Goal: Task Accomplishment & Management: Complete application form

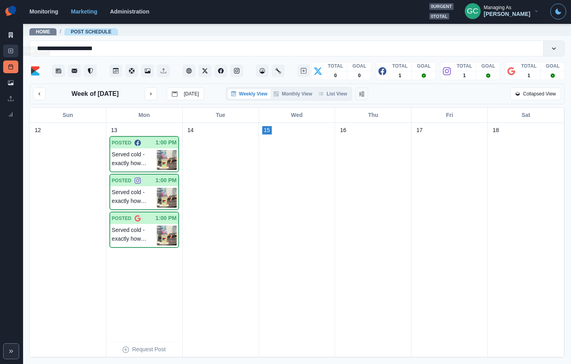
click at [16, 49] on link "New Post" at bounding box center [10, 51] width 15 height 13
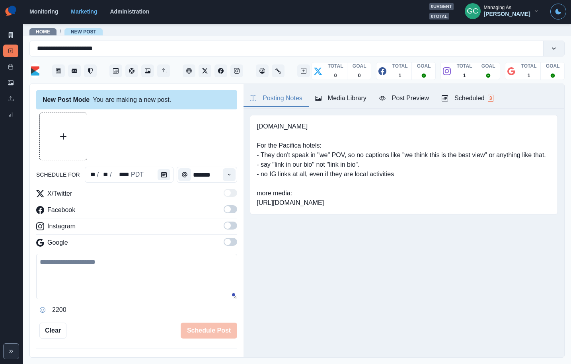
click at [471, 102] on div "Scheduled 3" at bounding box center [468, 98] width 52 height 10
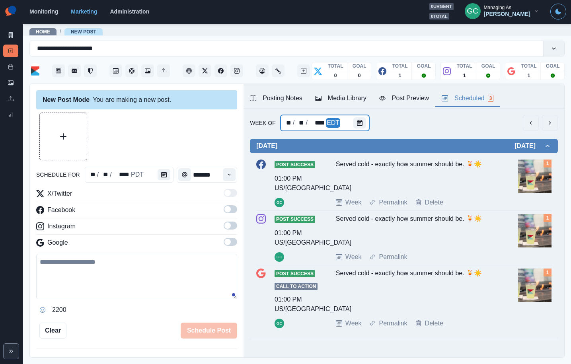
click at [346, 127] on div "** / ** / **** EDT" at bounding box center [324, 123] width 89 height 16
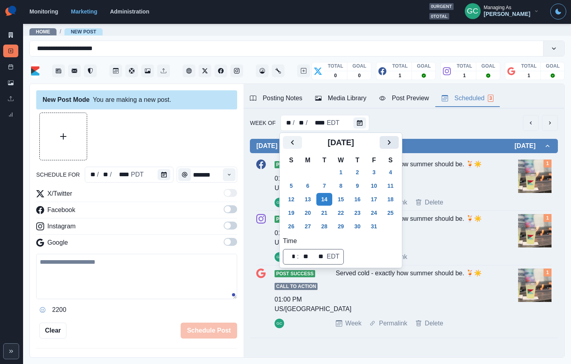
click at [391, 144] on icon "Next" at bounding box center [389, 143] width 10 height 10
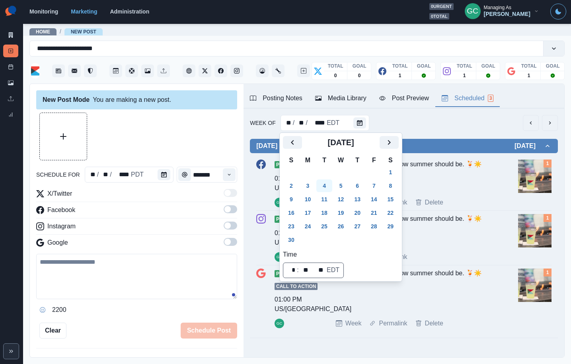
click at [331, 185] on button "4" at bounding box center [324, 185] width 16 height 13
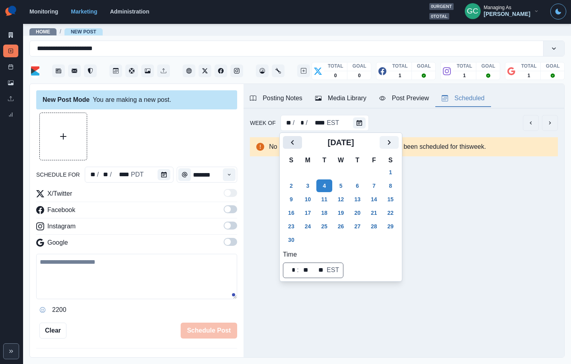
click at [288, 142] on icon "Previous" at bounding box center [293, 143] width 10 height 10
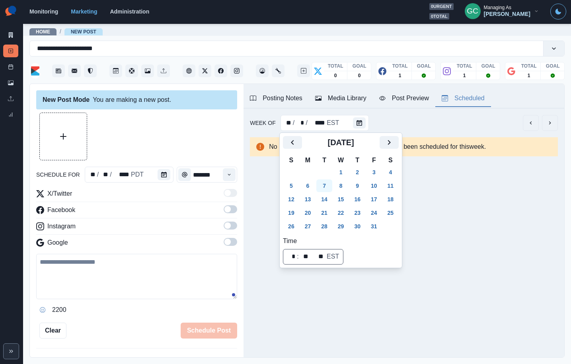
click at [332, 185] on button "7" at bounding box center [324, 185] width 16 height 13
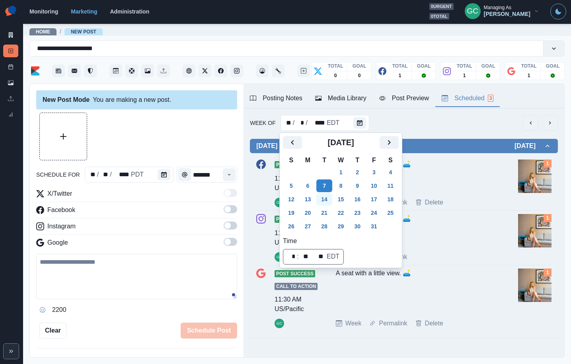
click at [325, 195] on button "14" at bounding box center [324, 199] width 16 height 13
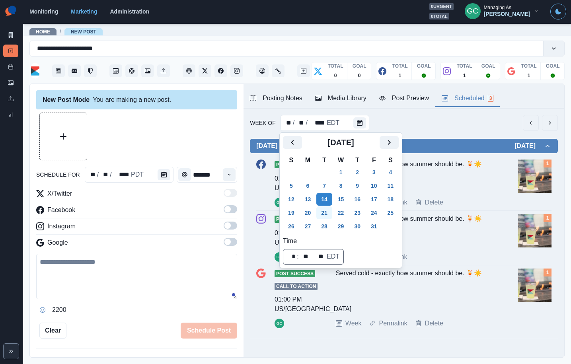
click at [325, 210] on button "21" at bounding box center [324, 212] width 16 height 13
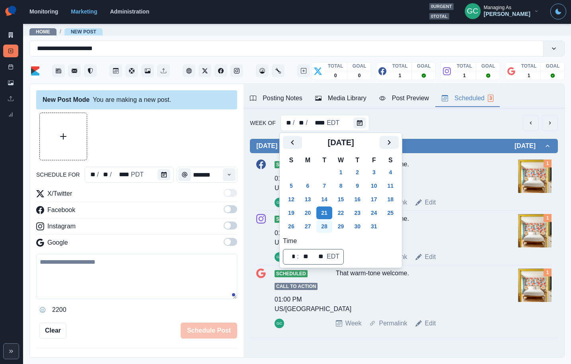
click at [327, 221] on button "28" at bounding box center [324, 226] width 16 height 13
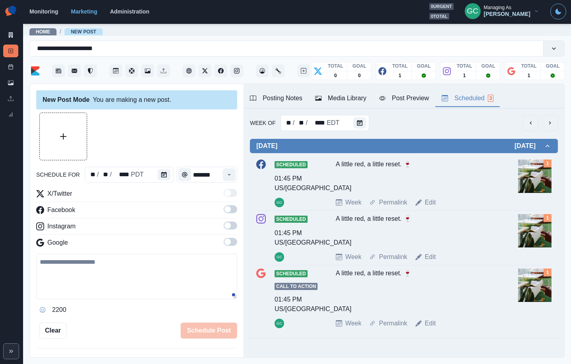
click at [265, 101] on div "Posting Notes" at bounding box center [276, 98] width 53 height 10
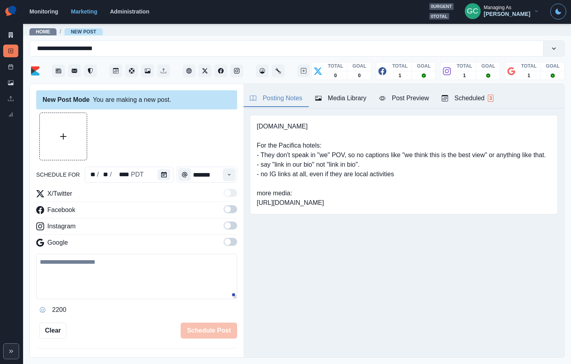
drag, startPoint x: 251, startPoint y: 198, endPoint x: 458, endPoint y: 210, distance: 206.8
click at [458, 210] on div "[DOMAIN_NAME] For the Pacifica hotels: - They don't speak in "we" POV, so no ca…" at bounding box center [404, 164] width 308 height 99
copy pre "[URL][DOMAIN_NAME]"
click at [138, 286] on textarea at bounding box center [136, 276] width 201 height 45
paste textarea "**********"
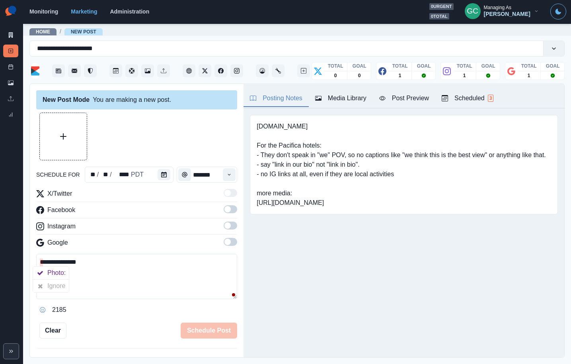
click at [116, 282] on textarea "**********" at bounding box center [136, 276] width 201 height 45
click at [38, 259] on textarea "**********" at bounding box center [136, 276] width 201 height 45
click at [43, 311] on icon "Opens Emoji Picker" at bounding box center [42, 310] width 3 height 3
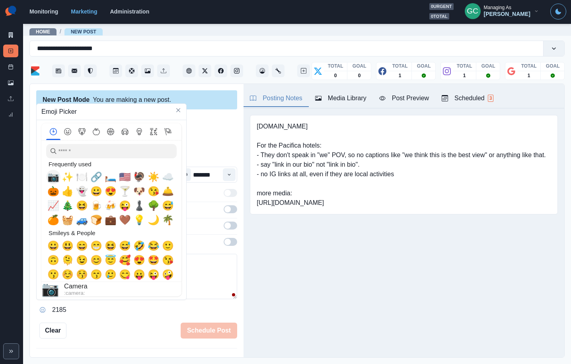
click at [53, 182] on span "📷" at bounding box center [53, 176] width 12 height 11
click at [54, 175] on span "📷" at bounding box center [53, 176] width 12 height 11
click at [123, 338] on div "**********" at bounding box center [137, 221] width 214 height 274
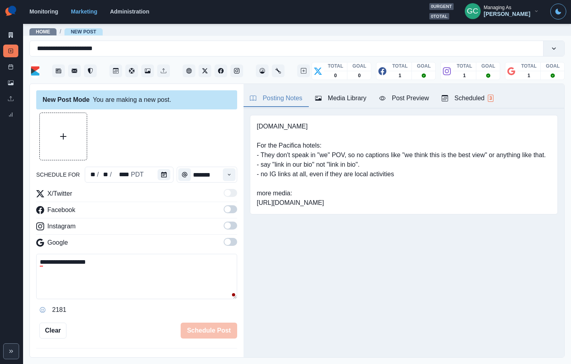
drag, startPoint x: 91, startPoint y: 262, endPoint x: 131, endPoint y: 262, distance: 39.4
click at [131, 262] on textarea "**********" at bounding box center [136, 276] width 201 height 45
paste textarea "**"
type textarea "**********"
click at [230, 243] on span at bounding box center [231, 242] width 14 height 8
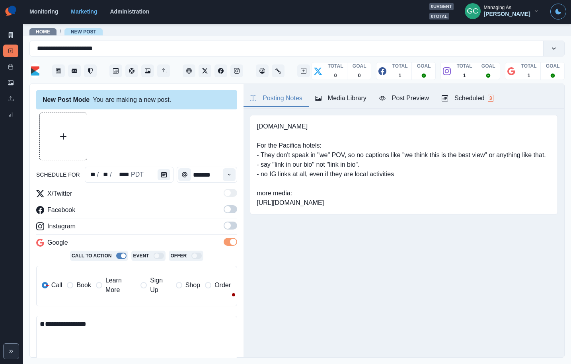
click at [230, 227] on span at bounding box center [227, 225] width 6 height 6
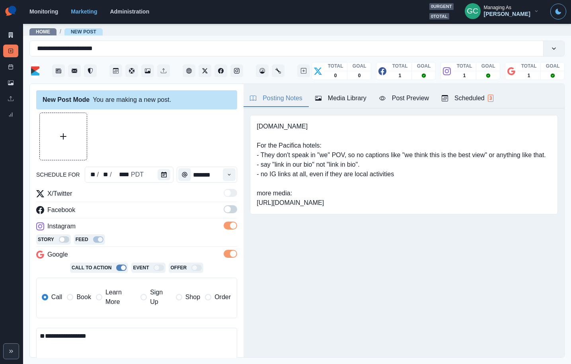
click at [235, 204] on div "X/Twitter Facebook Instagram Story Feed Google Call To Action Event Offer Call …" at bounding box center [136, 257] width 201 height 136
click at [231, 207] on span at bounding box center [231, 209] width 14 height 8
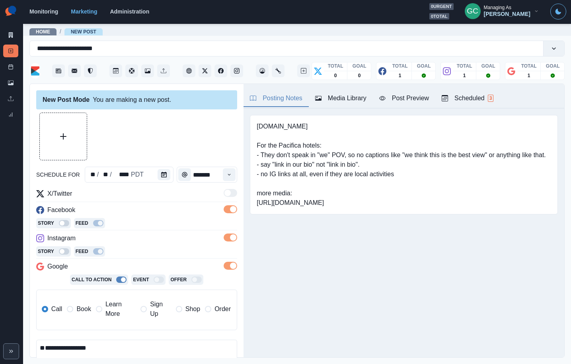
click at [123, 319] on div "Call Book Learn More Sign Up Shop Order" at bounding box center [136, 309] width 189 height 27
drag, startPoint x: 116, startPoint y: 310, endPoint x: 141, endPoint y: 237, distance: 77.2
click at [116, 310] on span "Learn More" at bounding box center [120, 309] width 30 height 19
click at [141, 236] on div "Instagram" at bounding box center [136, 240] width 201 height 13
click at [468, 96] on div "Scheduled 3" at bounding box center [468, 98] width 52 height 10
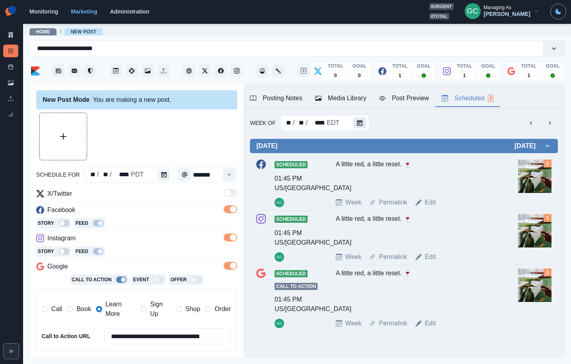
click at [360, 120] on button "Calendar" at bounding box center [359, 122] width 13 height 11
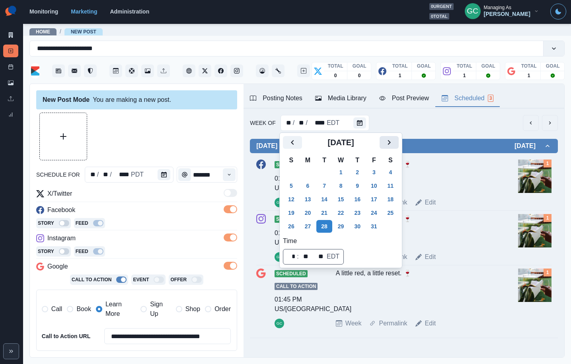
click at [394, 142] on icon "Next" at bounding box center [389, 143] width 10 height 10
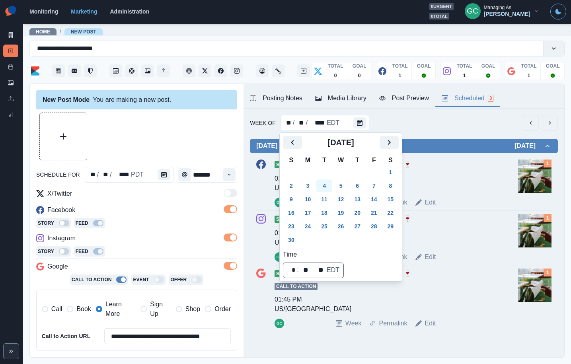
click at [326, 184] on button "4" at bounding box center [324, 185] width 16 height 13
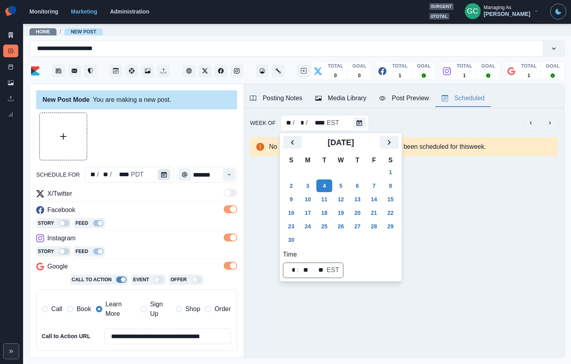
click at [155, 176] on div "** / ** / **** PDT" at bounding box center [129, 175] width 89 height 16
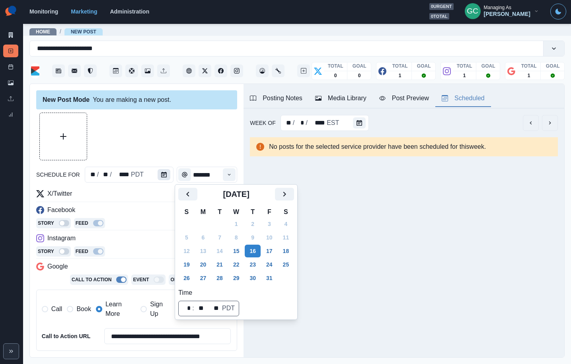
click at [158, 174] on button "Calendar" at bounding box center [164, 174] width 13 height 11
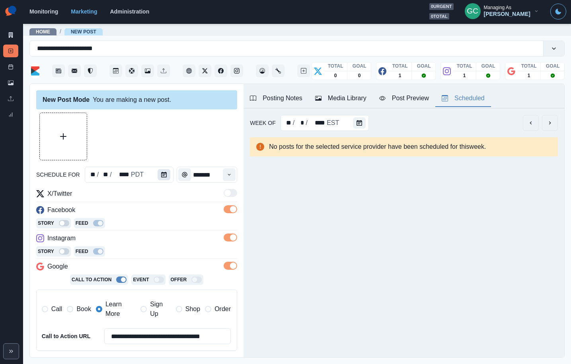
click at [158, 174] on button "Calendar" at bounding box center [164, 174] width 13 height 11
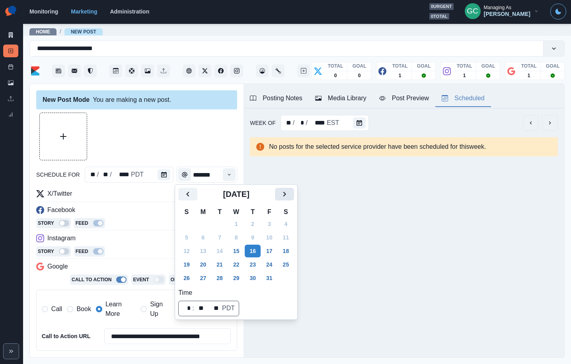
click at [289, 198] on icon "Next" at bounding box center [285, 194] width 10 height 10
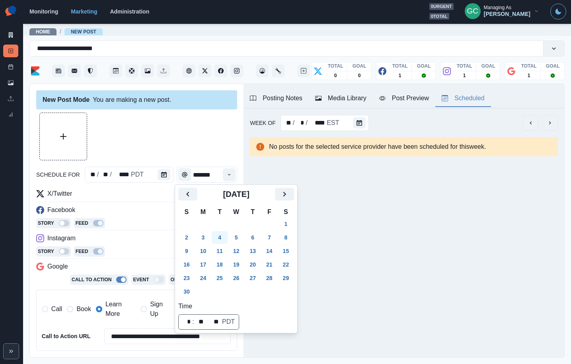
click at [220, 236] on button "4" at bounding box center [220, 237] width 16 height 13
click at [229, 173] on icon "Time" at bounding box center [229, 175] width 6 height 6
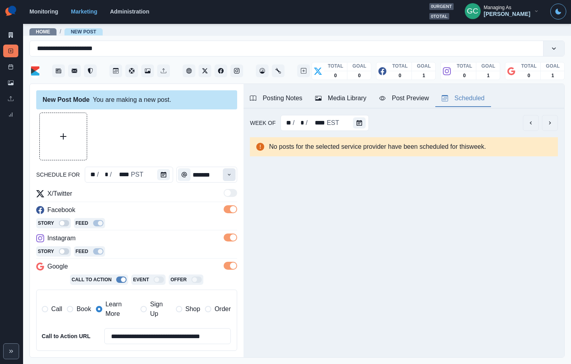
click at [229, 173] on icon "Time" at bounding box center [229, 175] width 6 height 6
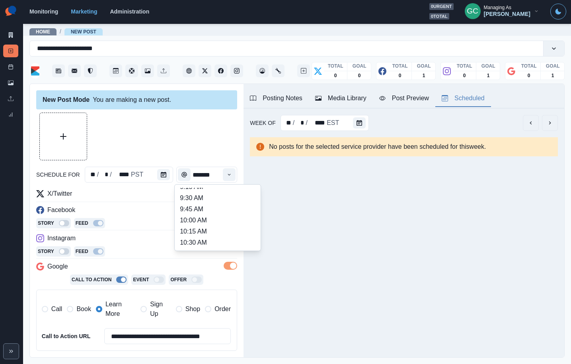
scroll to position [142, 0]
click at [212, 223] on li "11:45 AM" at bounding box center [218, 218] width 80 height 11
type input "********"
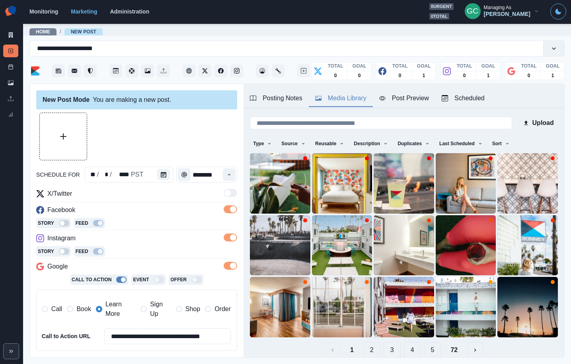
click at [350, 98] on div "Media Library" at bounding box center [340, 98] width 51 height 10
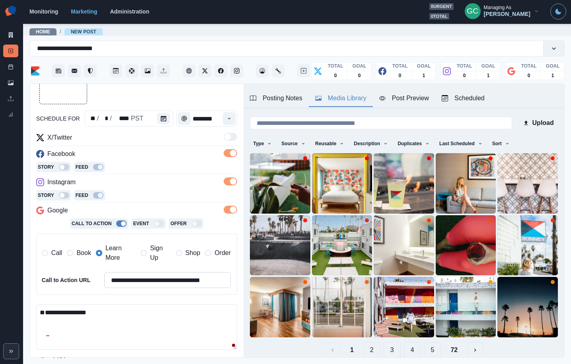
scroll to position [95, 0]
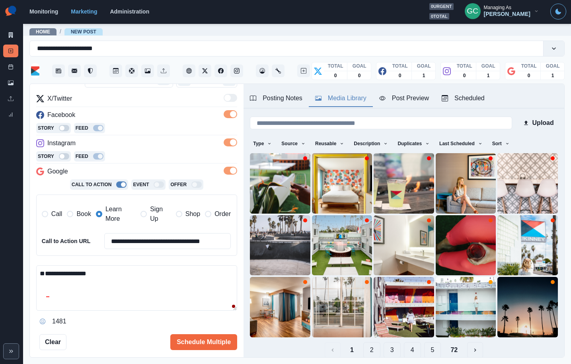
drag, startPoint x: 83, startPoint y: 288, endPoint x: 0, endPoint y: 272, distance: 84.3
click at [0, 272] on div "**********" at bounding box center [285, 182] width 571 height 364
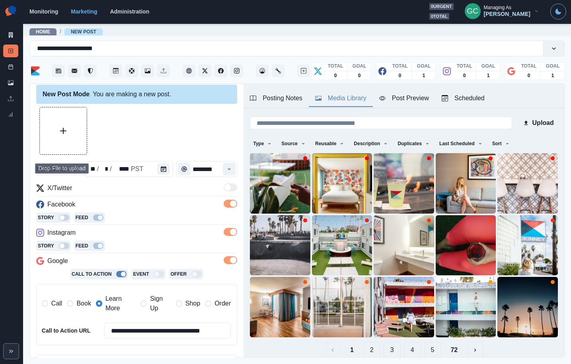
scroll to position [0, 0]
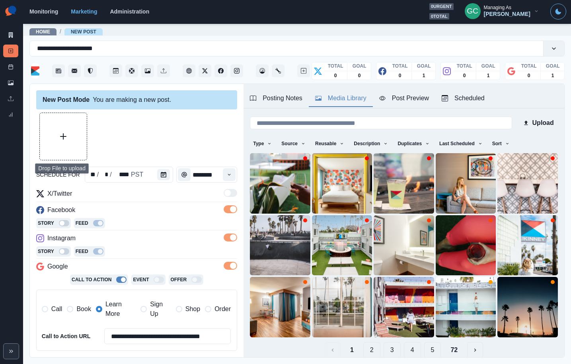
click at [62, 113] on button "Upload Media" at bounding box center [63, 136] width 47 height 47
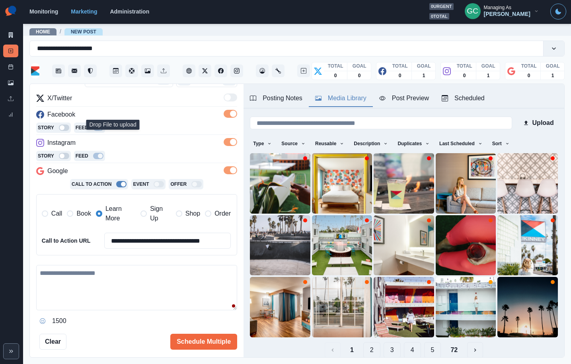
scroll to position [102, 0]
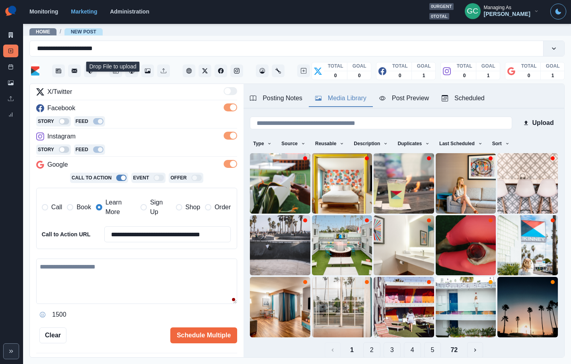
click at [105, 282] on textarea at bounding box center [136, 281] width 201 height 45
paste textarea "**********"
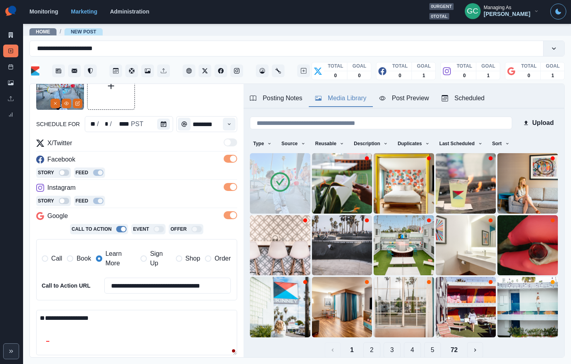
scroll to position [0, 0]
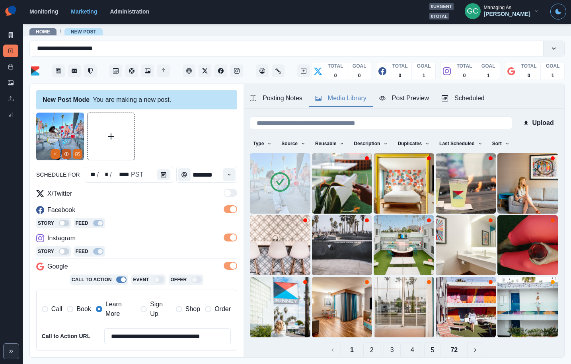
click at [69, 154] on button "View Media" at bounding box center [67, 154] width 10 height 10
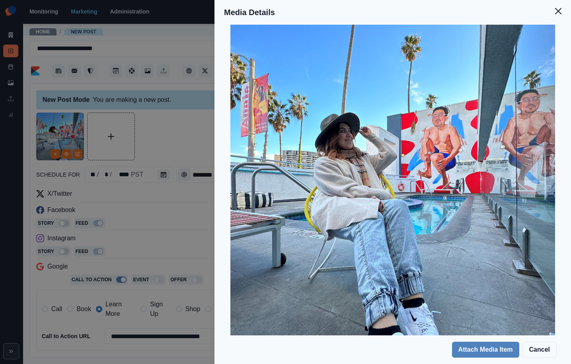
scroll to position [109, 0]
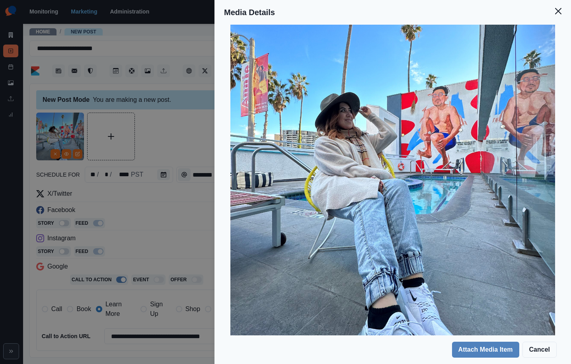
click at [154, 221] on div "Media Details Preview Details Our Description [PERSON_NAME] 2 Reusable Yes Tags…" at bounding box center [285, 182] width 571 height 364
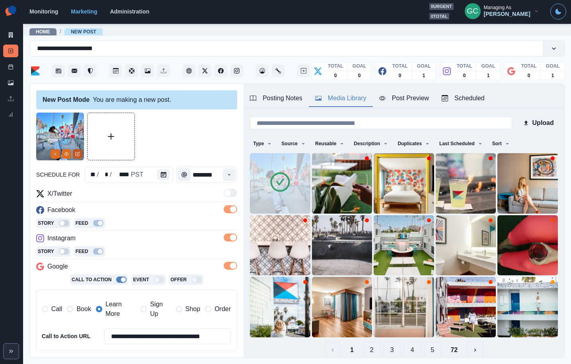
click at [79, 155] on icon "Edit Media" at bounding box center [77, 154] width 5 height 5
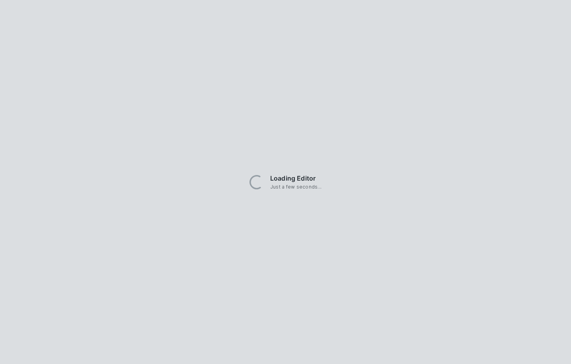
scroll to position [0, 0]
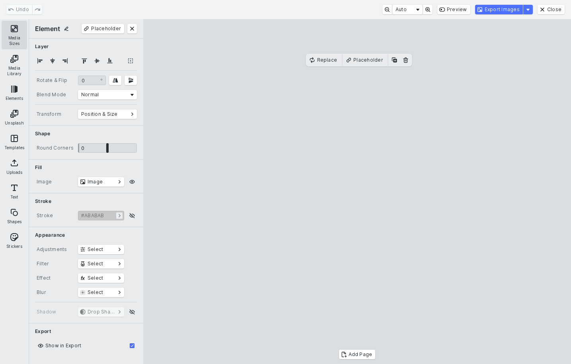
click at [23, 39] on button "Media Sizes" at bounding box center [14, 35] width 25 height 29
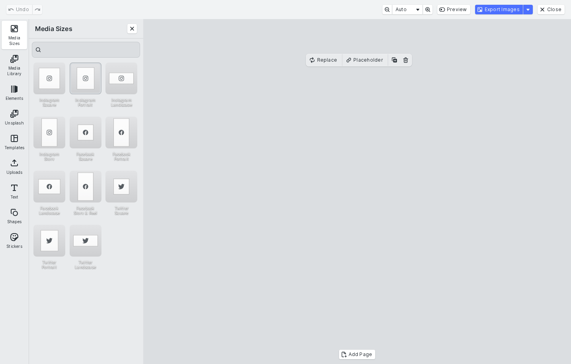
click at [78, 77] on div "Instagram Portrait" at bounding box center [86, 78] width 32 height 32
click at [357, 192] on cesdk-canvas "Editor canvas" at bounding box center [357, 192] width 0 height 0
drag, startPoint x: 356, startPoint y: 327, endPoint x: 357, endPoint y: 333, distance: 6.8
click at [357, 192] on cesdk-canvas "Editor canvas" at bounding box center [357, 192] width 0 height 0
drag, startPoint x: 499, startPoint y: 11, endPoint x: 467, endPoint y: 47, distance: 48.5
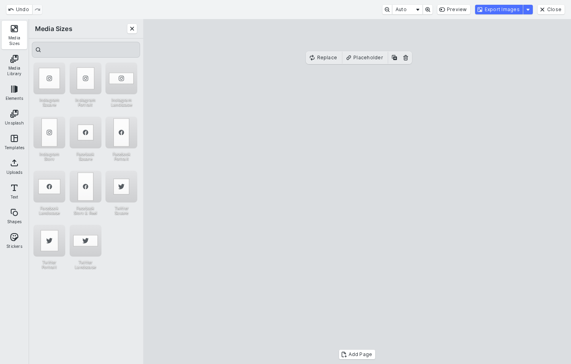
click at [499, 11] on button "Export Images" at bounding box center [499, 10] width 48 height 10
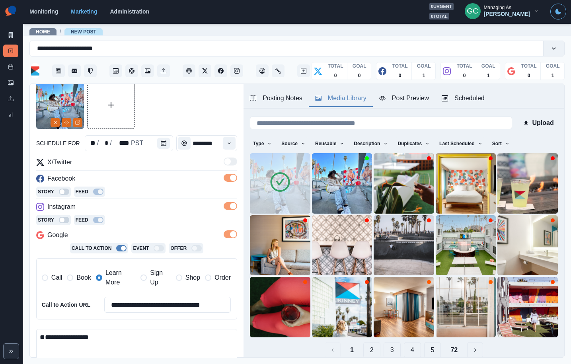
scroll to position [0, 0]
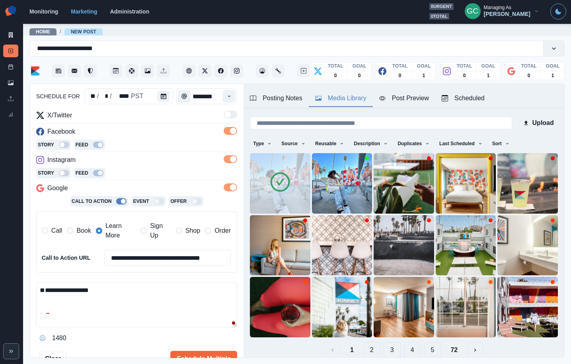
click at [89, 291] on textarea "**********" at bounding box center [136, 304] width 201 height 45
paste textarea "**********"
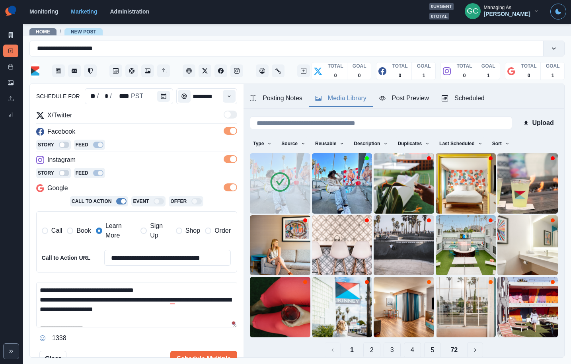
click at [216, 293] on textarea "**********" at bounding box center [136, 304] width 201 height 45
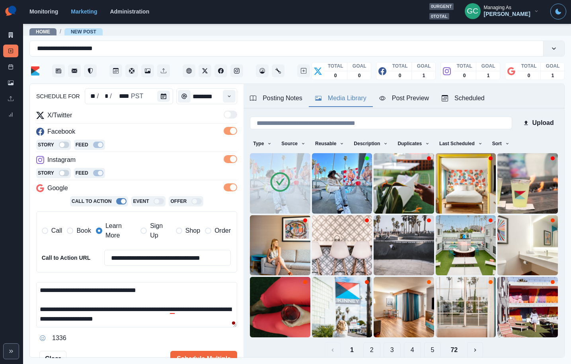
drag, startPoint x: 221, startPoint y: 309, endPoint x: 231, endPoint y: 309, distance: 9.6
click at [231, 309] on textarea "**********" at bounding box center [136, 304] width 201 height 45
click at [40, 310] on textarea "**********" at bounding box center [136, 304] width 201 height 45
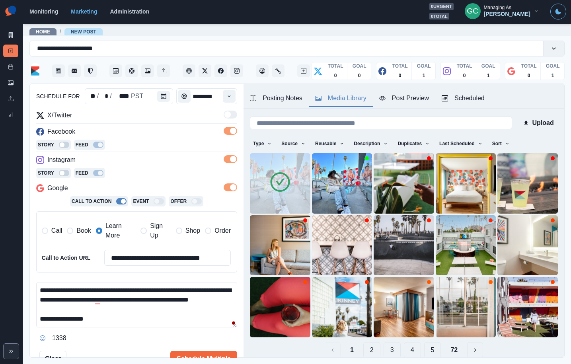
click at [134, 301] on textarea "**********" at bounding box center [136, 304] width 201 height 45
click at [103, 308] on div "at" at bounding box center [107, 310] width 8 height 13
click at [160, 299] on textarea "**********" at bounding box center [136, 304] width 201 height 45
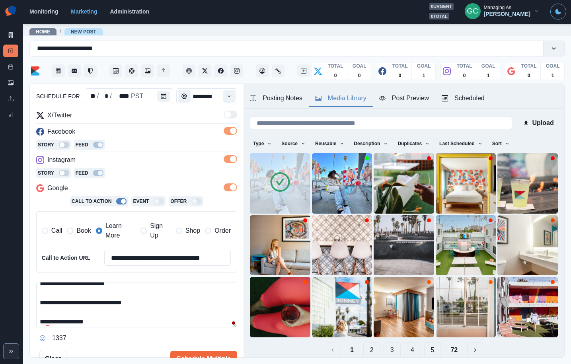
click at [168, 302] on textarea "**********" at bounding box center [136, 304] width 201 height 45
click at [277, 100] on div "Posting Notes" at bounding box center [276, 98] width 53 height 10
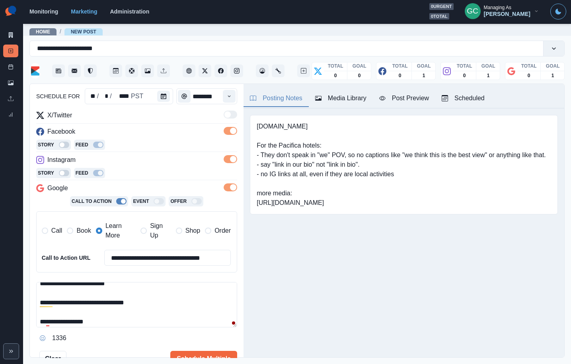
click at [272, 126] on pre "[DOMAIN_NAME] For the Pacifica hotels: - They don't speak in "we" POV, so no ca…" at bounding box center [401, 165] width 289 height 86
copy pre "[DOMAIN_NAME]"
click at [167, 307] on textarea "**********" at bounding box center [136, 304] width 201 height 45
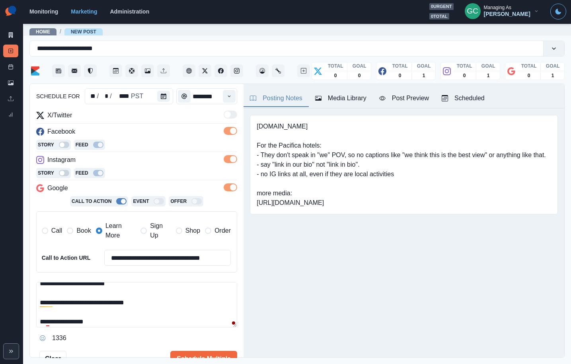
paste textarea "**********"
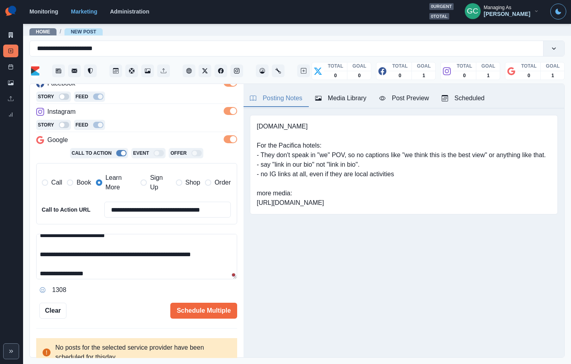
scroll to position [28, 0]
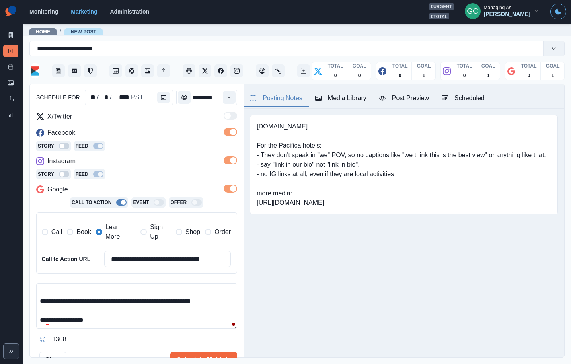
type textarea "**********"
click at [71, 230] on span at bounding box center [70, 232] width 6 height 6
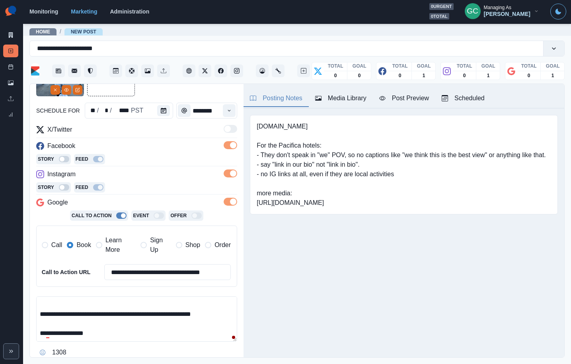
scroll to position [86, 0]
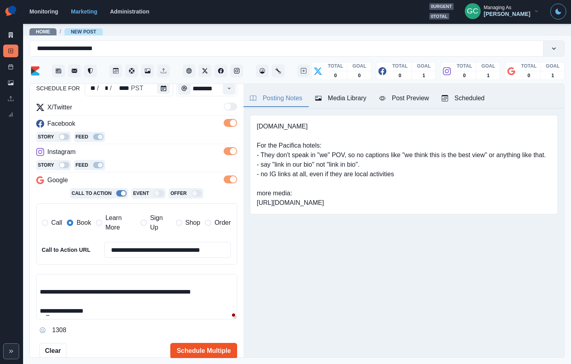
click at [193, 351] on button "Schedule Multiple" at bounding box center [203, 351] width 67 height 16
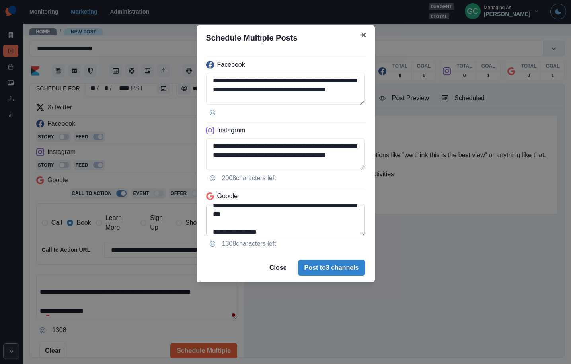
scroll to position [31, 0]
drag, startPoint x: 316, startPoint y: 218, endPoint x: 318, endPoint y: 228, distance: 10.1
click at [318, 228] on textarea "**********" at bounding box center [285, 220] width 159 height 32
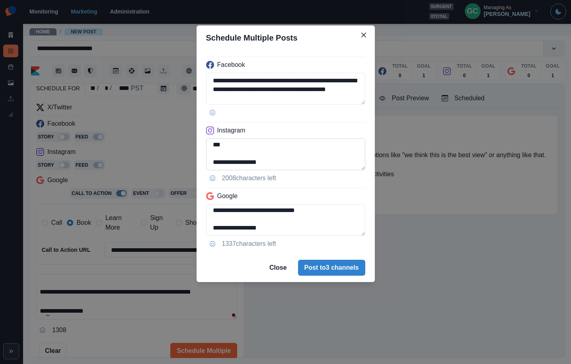
scroll to position [36, 0]
type textarea "**********"
drag, startPoint x: 318, startPoint y: 148, endPoint x: 321, endPoint y: 158, distance: 10.2
click at [321, 158] on textarea "**********" at bounding box center [285, 154] width 159 height 32
type textarea "**********"
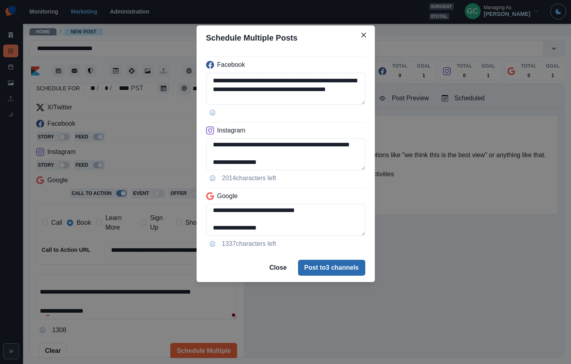
drag, startPoint x: 333, startPoint y: 267, endPoint x: 416, endPoint y: 241, distance: 86.9
click at [333, 267] on button "Post to 3 channels" at bounding box center [331, 268] width 67 height 16
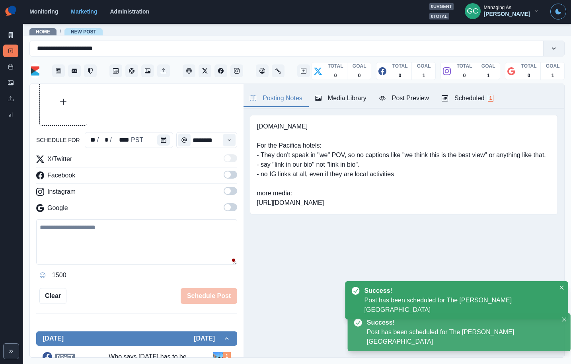
scroll to position [87, 0]
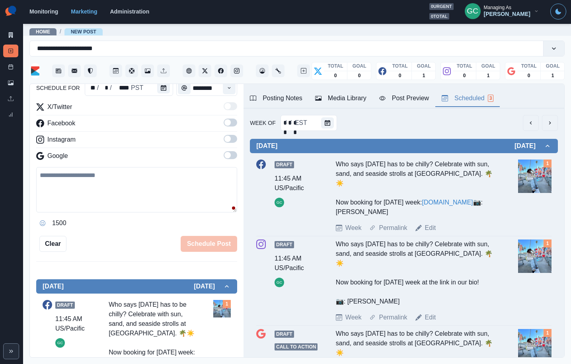
click at [500, 91] on button "Scheduled 3" at bounding box center [467, 98] width 64 height 17
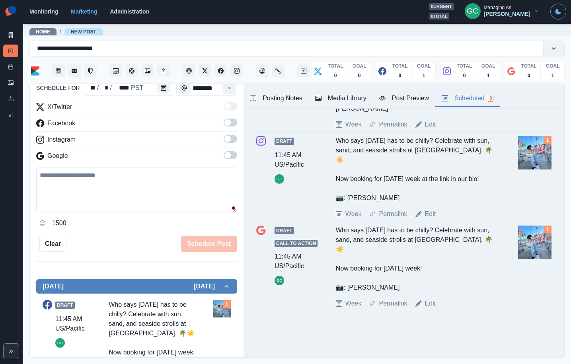
scroll to position [0, 0]
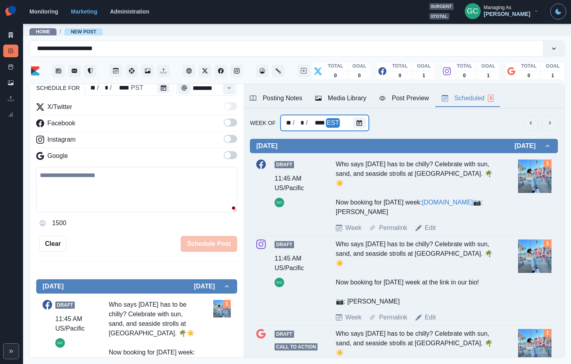
click at [348, 125] on div "** / * / **** EST" at bounding box center [324, 123] width 89 height 16
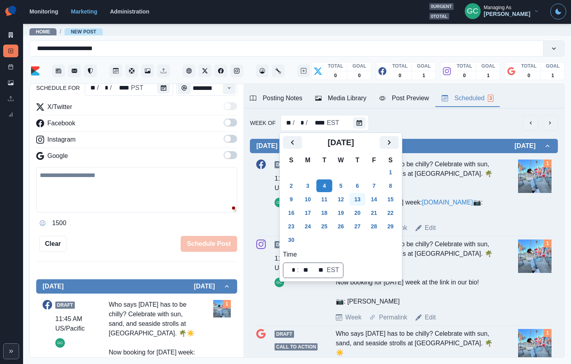
click at [362, 197] on button "13" at bounding box center [357, 199] width 16 height 13
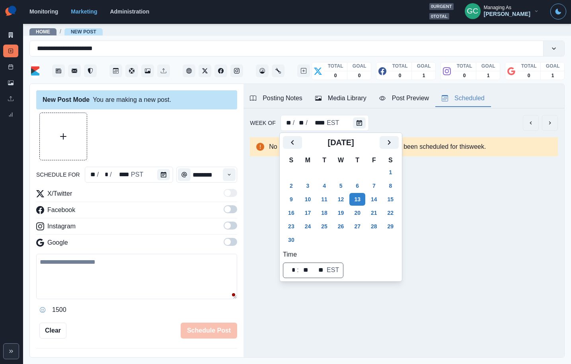
click at [161, 181] on div at bounding box center [165, 175] width 16 height 16
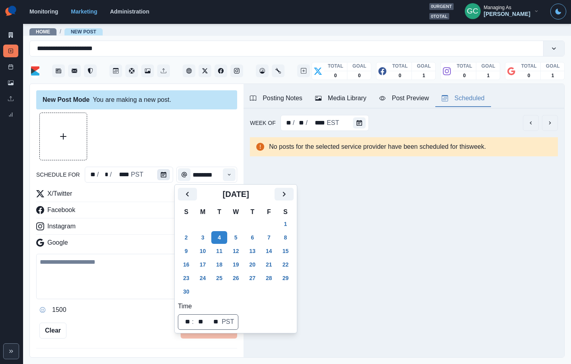
click at [163, 174] on icon "Calendar" at bounding box center [164, 175] width 6 height 6
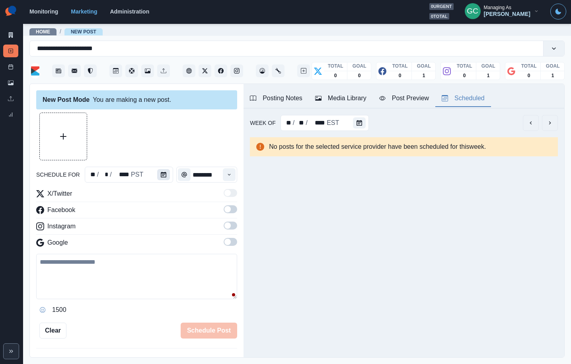
click at [163, 174] on icon "Calendar" at bounding box center [164, 175] width 6 height 6
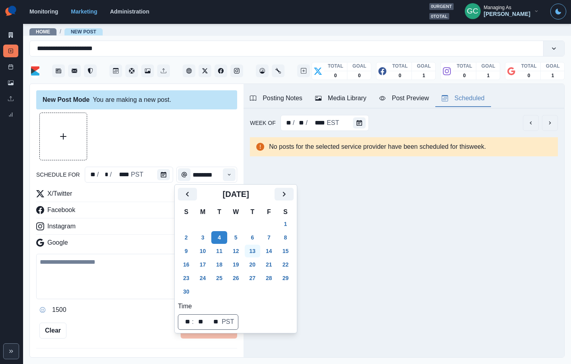
click at [261, 248] on button "13" at bounding box center [253, 251] width 16 height 13
click at [226, 172] on button "Time" at bounding box center [229, 174] width 13 height 13
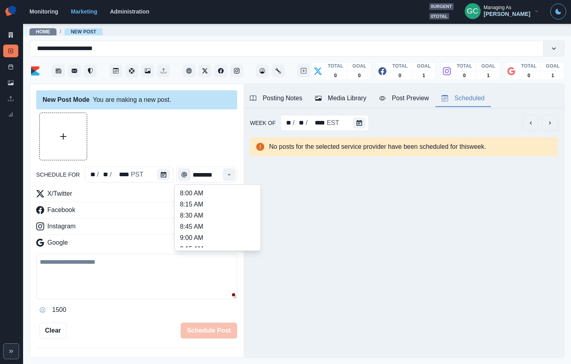
click at [229, 172] on icon "Time" at bounding box center [229, 175] width 6 height 6
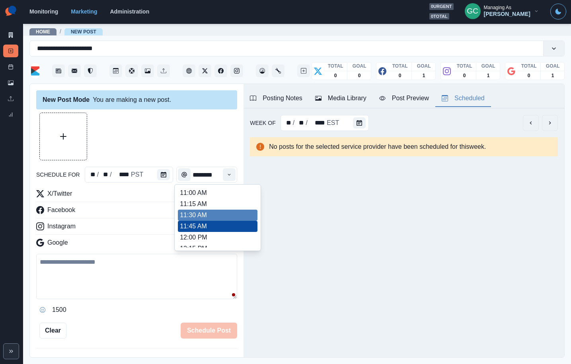
click at [210, 212] on li "11:30 AM" at bounding box center [218, 215] width 80 height 11
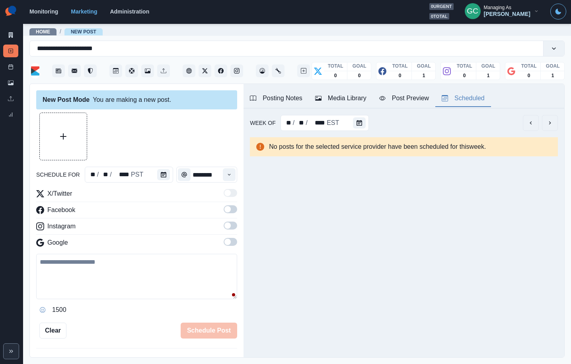
type input "********"
drag, startPoint x: 236, startPoint y: 244, endPoint x: 233, endPoint y: 235, distance: 9.7
click at [236, 243] on label at bounding box center [231, 244] width 14 height 13
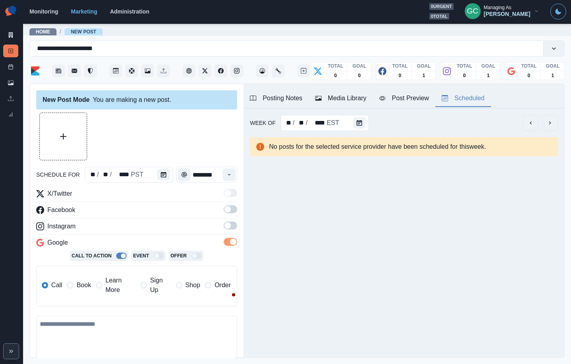
drag, startPoint x: 232, startPoint y: 228, endPoint x: 233, endPoint y: 221, distance: 6.8
click at [232, 228] on span at bounding box center [231, 226] width 14 height 8
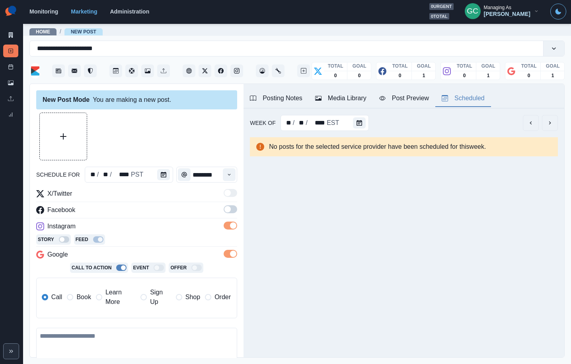
click at [231, 212] on span at bounding box center [231, 209] width 14 height 8
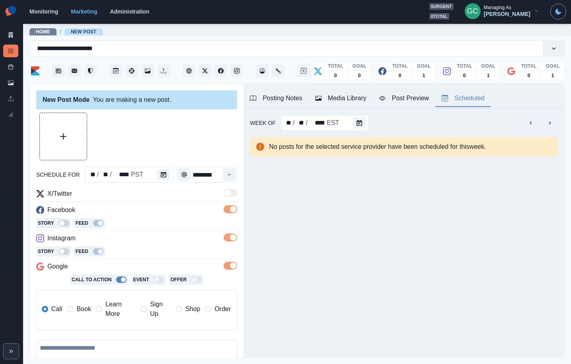
click at [106, 308] on span "Learn More" at bounding box center [120, 309] width 30 height 19
click at [137, 227] on div "Story Feed" at bounding box center [136, 224] width 201 height 12
click at [344, 93] on button "Media Library" at bounding box center [341, 98] width 64 height 17
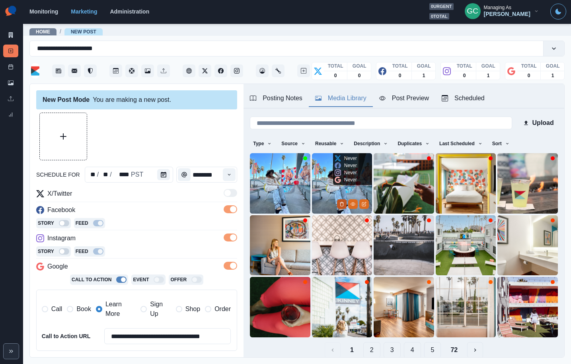
click at [342, 202] on icon "Delete Media" at bounding box center [341, 204] width 5 height 5
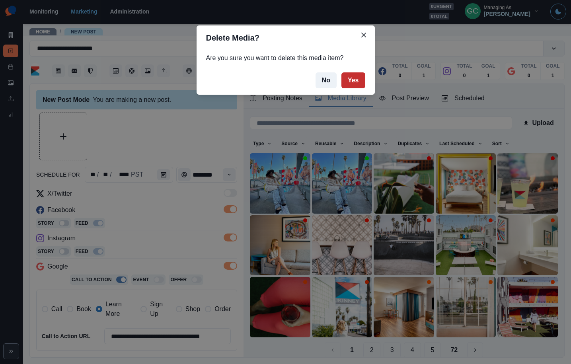
click at [354, 73] on button "Yes" at bounding box center [353, 80] width 24 height 16
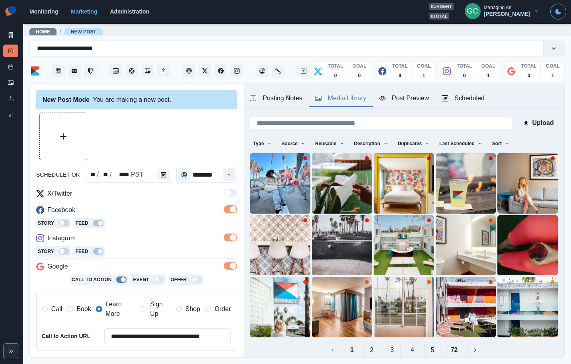
scroll to position [103, 0]
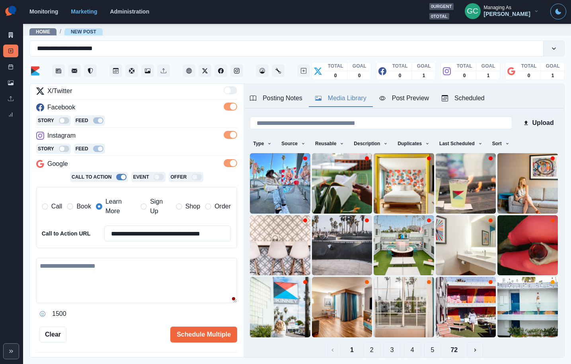
click at [87, 278] on textarea at bounding box center [136, 280] width 201 height 45
paste textarea "**********"
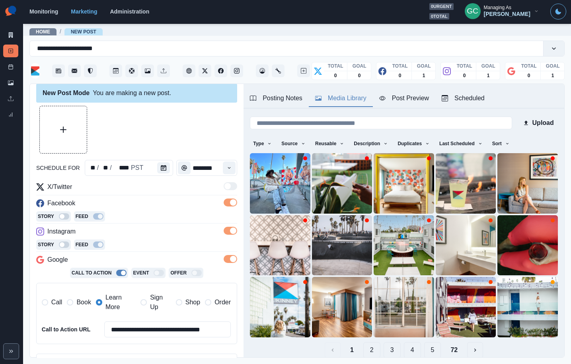
scroll to position [0, 0]
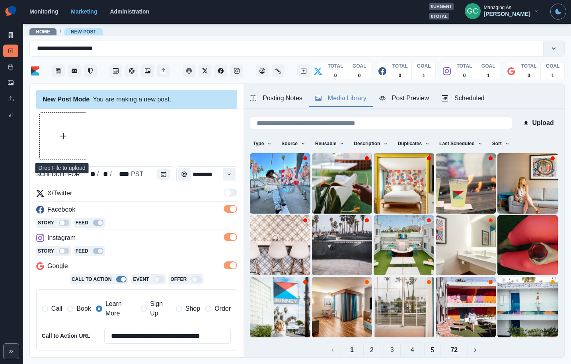
type textarea "**********"
click at [49, 130] on button "Upload Media" at bounding box center [63, 136] width 47 height 47
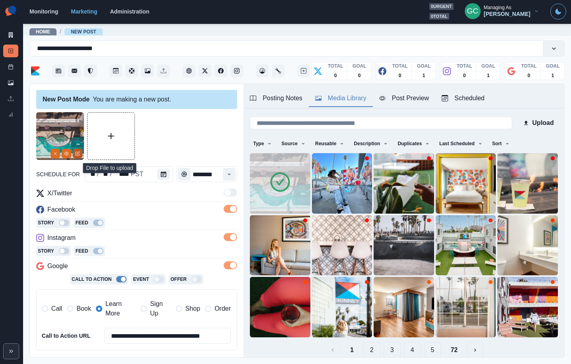
click at [80, 151] on button "Edit Media" at bounding box center [78, 154] width 10 height 10
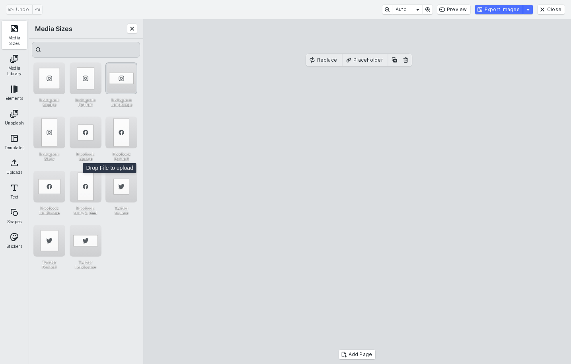
click at [123, 82] on div "Instagram Landscape" at bounding box center [121, 78] width 32 height 32
drag, startPoint x: 343, startPoint y: 222, endPoint x: 344, endPoint y: 215, distance: 6.9
click at [357, 192] on cesdk-canvas "Editor canvas" at bounding box center [357, 192] width 0 height 0
drag, startPoint x: 358, startPoint y: 294, endPoint x: 357, endPoint y: 323, distance: 29.4
click at [357, 192] on cesdk-canvas "Editor canvas" at bounding box center [357, 192] width 0 height 0
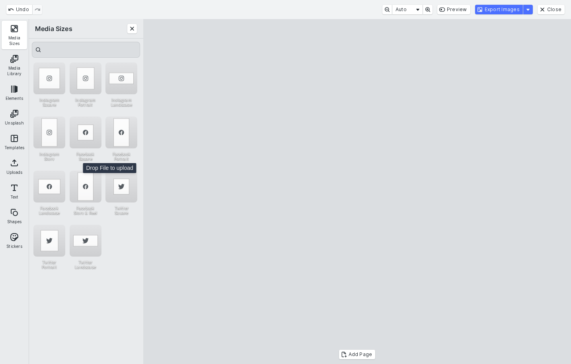
drag, startPoint x: 358, startPoint y: 289, endPoint x: 354, endPoint y: 304, distance: 15.6
click at [357, 192] on cesdk-canvas "Editor canvas" at bounding box center [357, 192] width 0 height 0
type input "*"
drag, startPoint x: 356, startPoint y: 326, endPoint x: 350, endPoint y: 313, distance: 14.5
click at [357, 192] on cesdk-canvas "Editor canvas" at bounding box center [357, 192] width 0 height 0
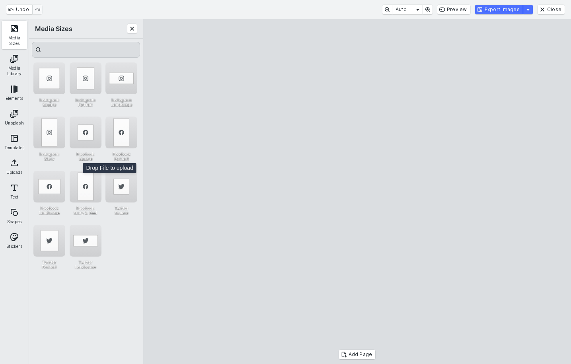
drag, startPoint x: 166, startPoint y: 79, endPoint x: 163, endPoint y: 95, distance: 16.5
click at [357, 192] on cesdk-canvas "Editor canvas" at bounding box center [357, 192] width 0 height 0
click at [500, 11] on button "Export Images" at bounding box center [499, 10] width 48 height 10
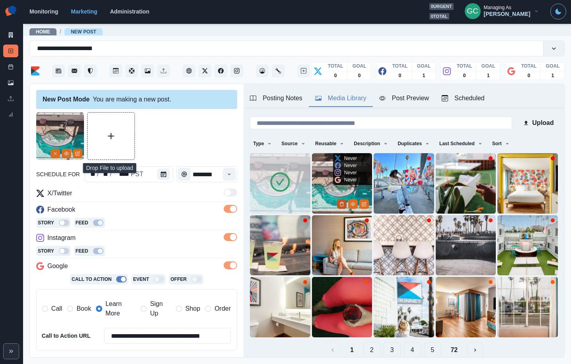
click at [343, 206] on button "Delete Media" at bounding box center [342, 204] width 10 height 10
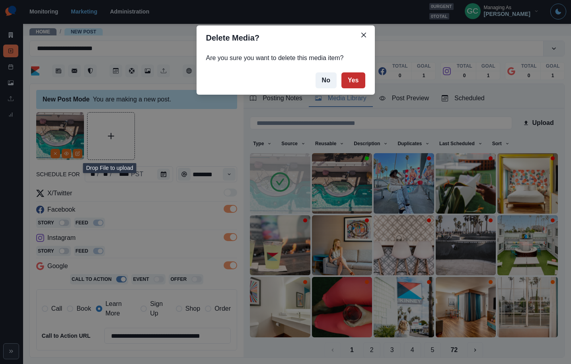
click at [356, 82] on button "Yes" at bounding box center [353, 80] width 24 height 16
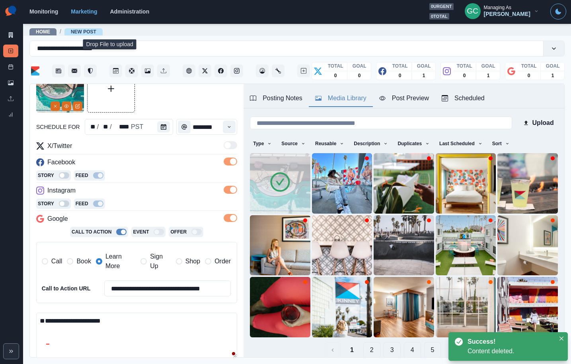
scroll to position [124, 0]
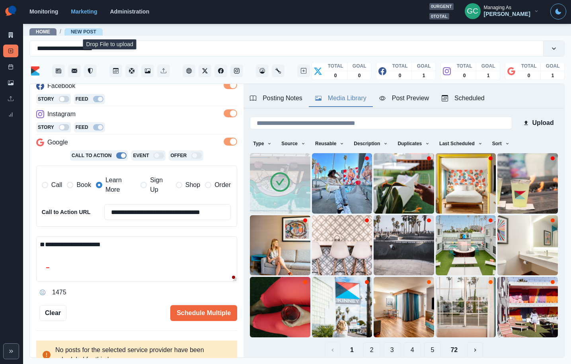
drag, startPoint x: 129, startPoint y: 228, endPoint x: 123, endPoint y: 241, distance: 14.6
click at [129, 229] on div "**********" at bounding box center [136, 191] width 201 height 83
click at [123, 241] on textarea "**********" at bounding box center [136, 258] width 201 height 45
paste textarea "**********"
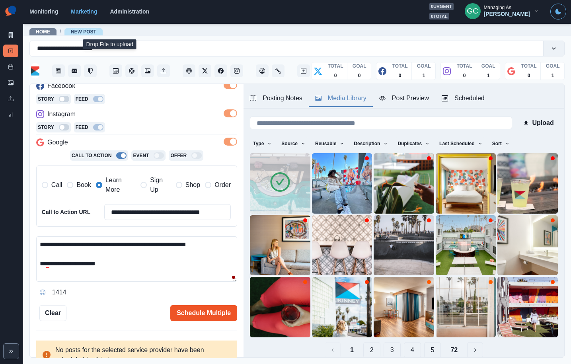
type textarea "**********"
click at [207, 309] on button "Schedule Multiple" at bounding box center [203, 313] width 67 height 16
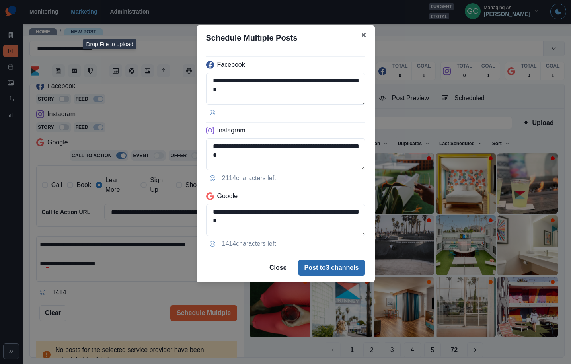
click at [322, 267] on button "Post to 3 channels" at bounding box center [331, 268] width 67 height 16
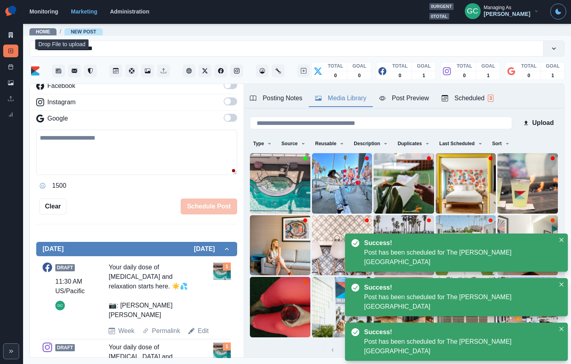
click at [490, 101] on span "3" at bounding box center [491, 98] width 6 height 7
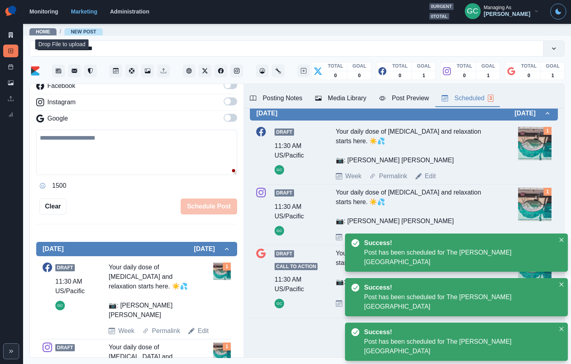
scroll to position [0, 0]
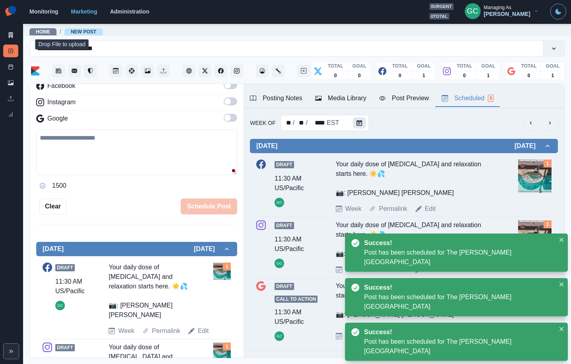
click at [360, 119] on button "Calendar" at bounding box center [359, 122] width 13 height 11
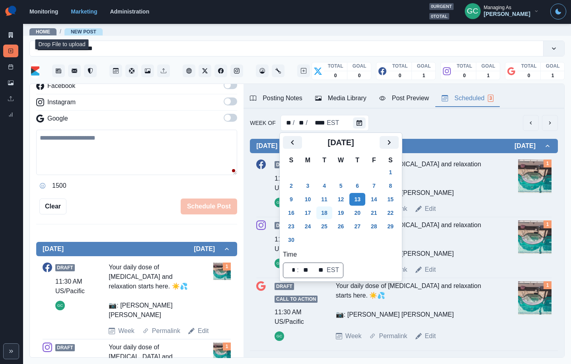
click at [320, 214] on button "18" at bounding box center [324, 212] width 16 height 13
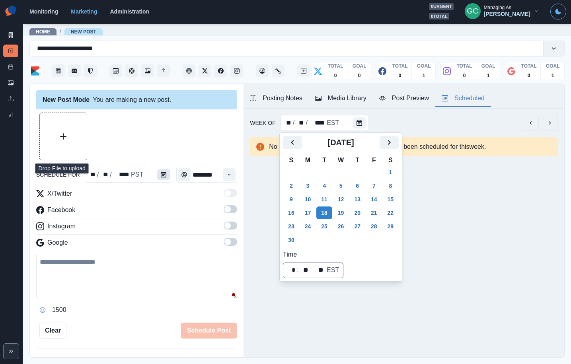
click at [163, 178] on button "Calendar" at bounding box center [163, 174] width 13 height 11
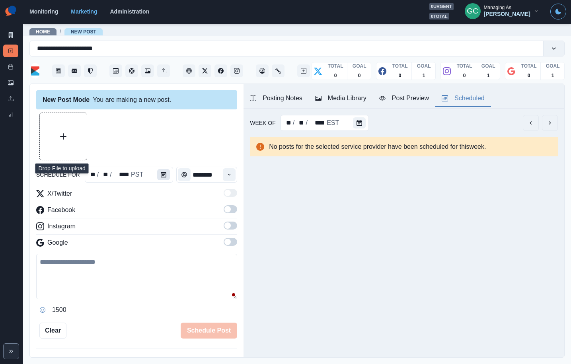
click at [163, 178] on button "Calendar" at bounding box center [163, 174] width 13 height 11
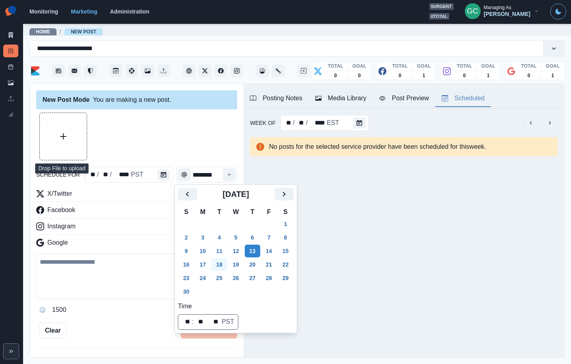
click at [222, 267] on button "18" at bounding box center [219, 264] width 16 height 13
click at [233, 177] on button "Time" at bounding box center [229, 174] width 13 height 13
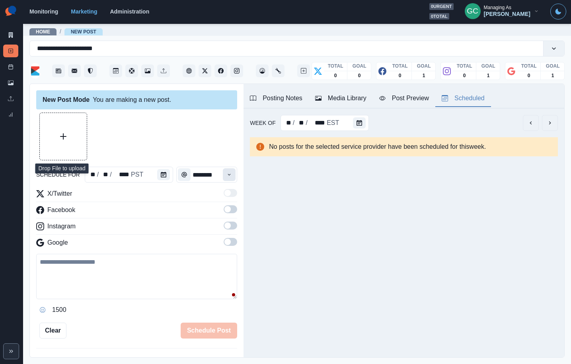
click at [233, 177] on button "Time" at bounding box center [229, 174] width 13 height 13
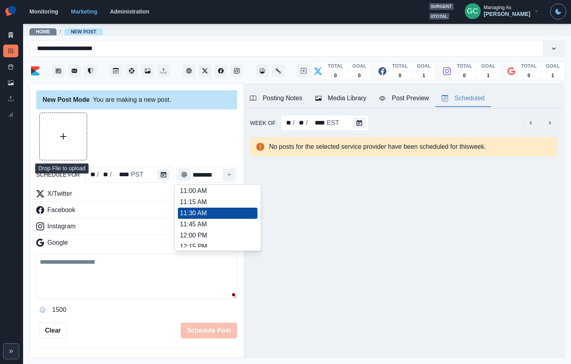
scroll to position [139, 0]
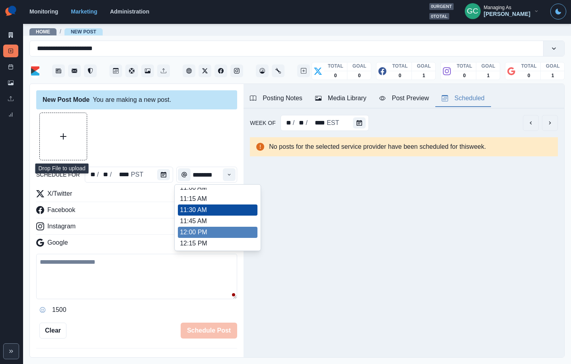
click at [209, 234] on li "12:00 PM" at bounding box center [218, 232] width 80 height 11
type input "********"
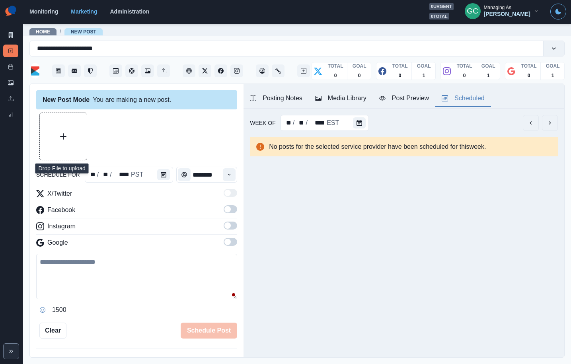
drag, startPoint x: 230, startPoint y: 240, endPoint x: 229, endPoint y: 218, distance: 22.3
click at [230, 239] on span at bounding box center [231, 242] width 14 height 8
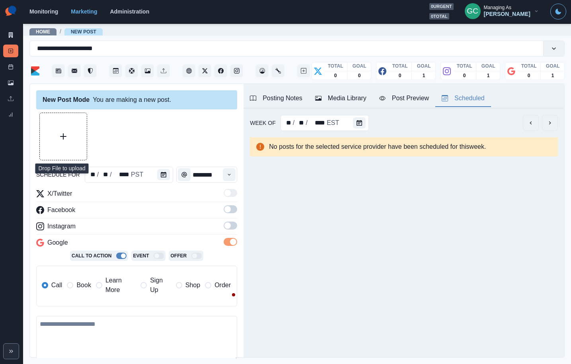
click at [229, 218] on div "X/Twitter Facebook Instagram Google Call To Action Event Offer Call Book Learn …" at bounding box center [136, 251] width 201 height 124
click at [229, 224] on span at bounding box center [227, 225] width 6 height 6
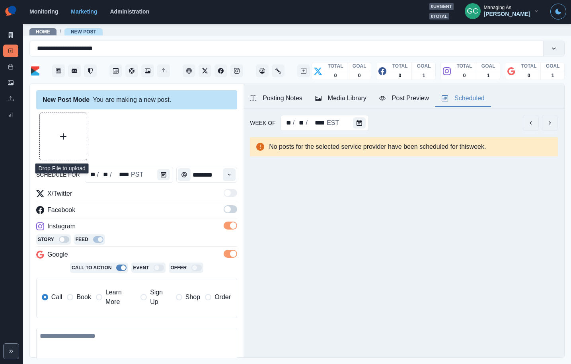
drag, startPoint x: 231, startPoint y: 212, endPoint x: 221, endPoint y: 195, distance: 19.6
click at [231, 212] on span at bounding box center [231, 209] width 14 height 8
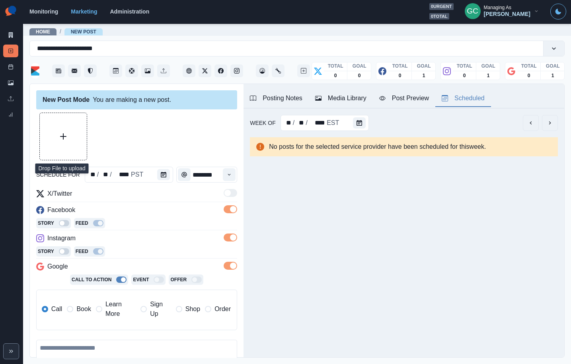
drag, startPoint x: 122, startPoint y: 305, endPoint x: 110, endPoint y: 309, distance: 12.6
click at [121, 305] on span "Learn More" at bounding box center [120, 309] width 30 height 19
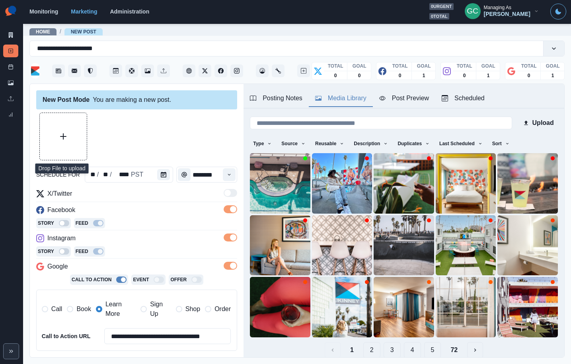
click at [352, 97] on div "Media Library" at bounding box center [340, 98] width 51 height 10
drag, startPoint x: 501, startPoint y: 146, endPoint x: 519, endPoint y: 217, distance: 72.6
click at [501, 146] on button "Sort" at bounding box center [501, 143] width 24 height 13
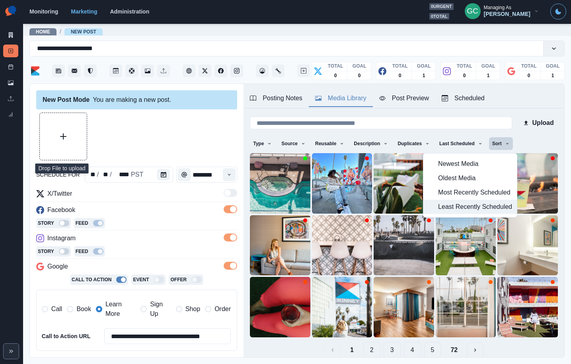
click at [509, 203] on span "Least Recently Scheduled" at bounding box center [475, 207] width 74 height 10
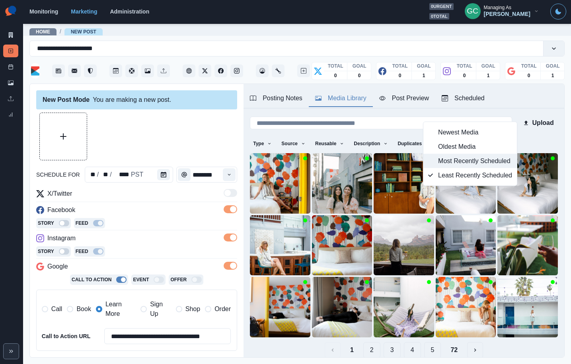
scroll to position [31, 0]
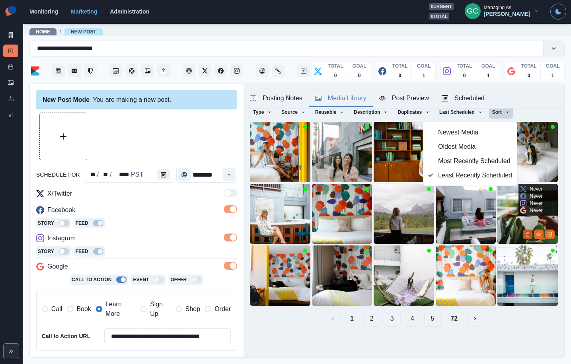
click at [527, 235] on icon "Delete Media" at bounding box center [527, 234] width 5 height 5
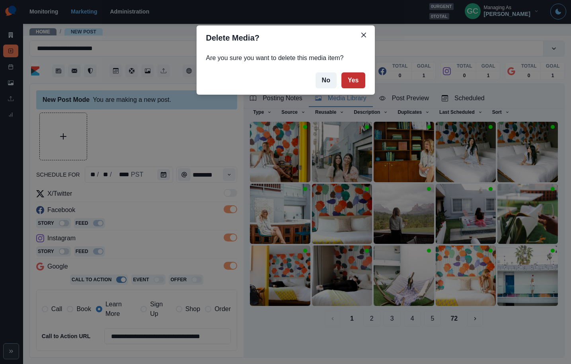
click at [356, 77] on button "Yes" at bounding box center [353, 80] width 24 height 16
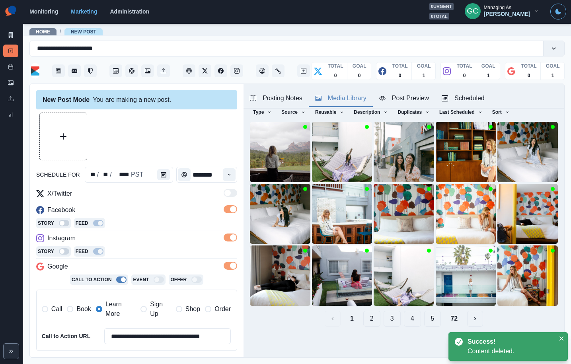
click at [429, 318] on button "5" at bounding box center [432, 319] width 17 height 16
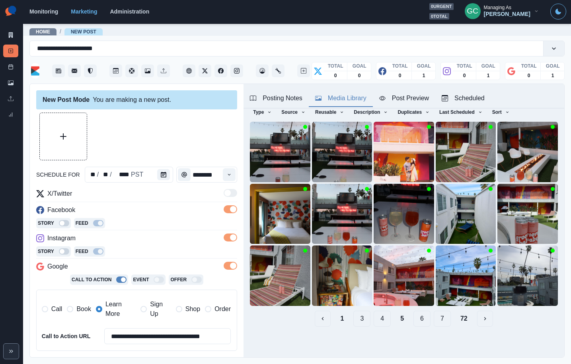
click at [440, 319] on button "7" at bounding box center [442, 319] width 17 height 16
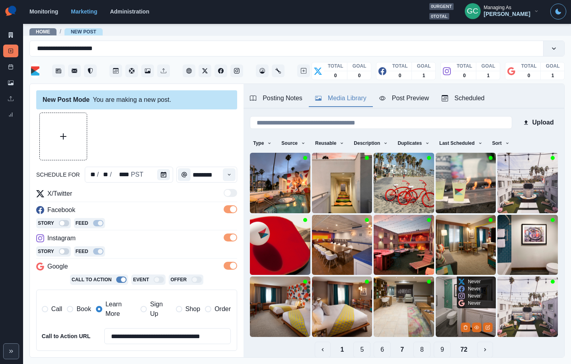
scroll to position [31, 0]
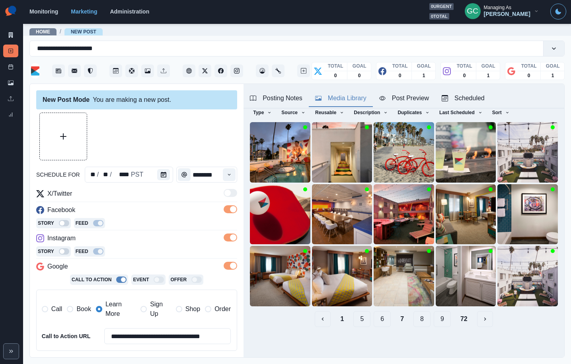
click at [440, 320] on button "9" at bounding box center [442, 319] width 17 height 16
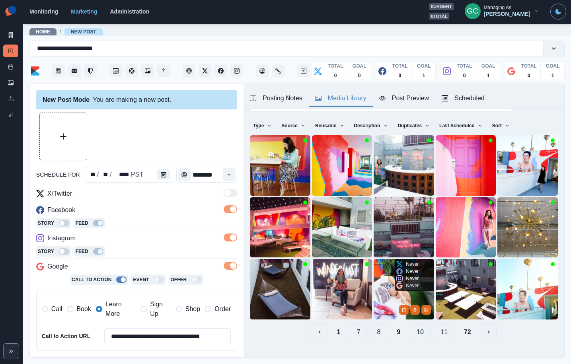
scroll to position [27, 0]
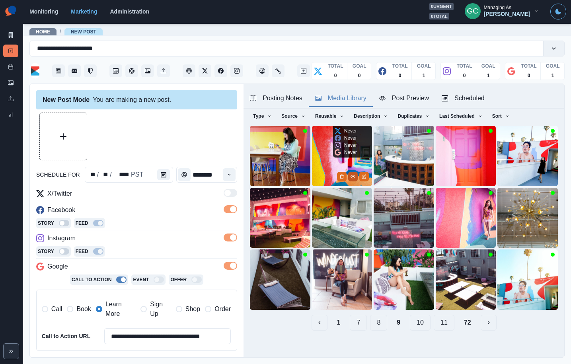
click at [354, 179] on button "View Media" at bounding box center [353, 177] width 10 height 10
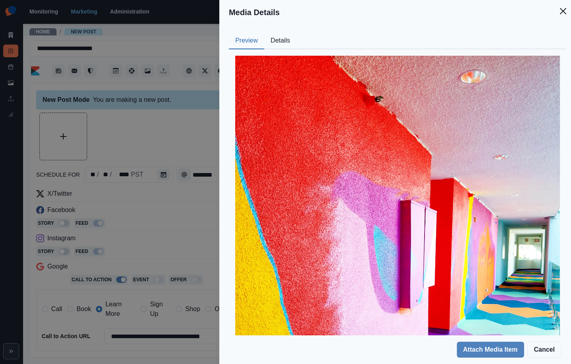
click at [283, 45] on button "Details" at bounding box center [280, 41] width 32 height 17
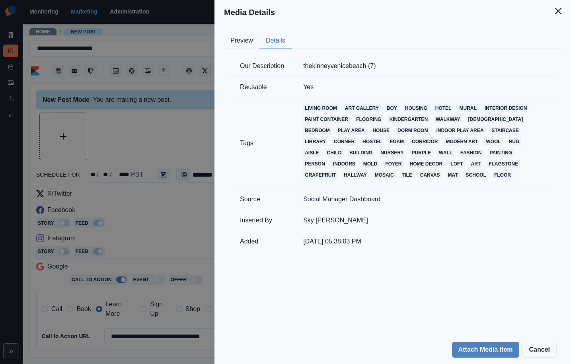
drag, startPoint x: 245, startPoint y: 49, endPoint x: 238, endPoint y: 54, distance: 9.4
click at [245, 48] on button "Preview" at bounding box center [241, 41] width 35 height 17
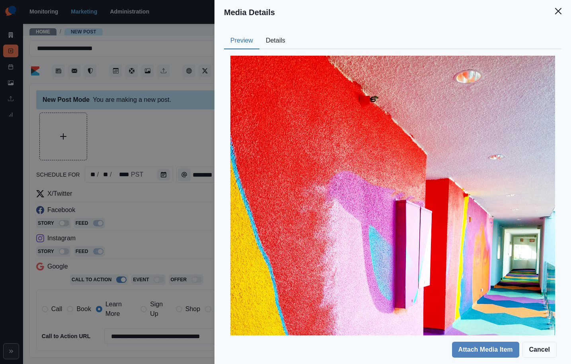
click at [162, 128] on div "Media Details Preview Details Our Description thekinneyvenicebeach (7) Reusable…" at bounding box center [285, 182] width 571 height 364
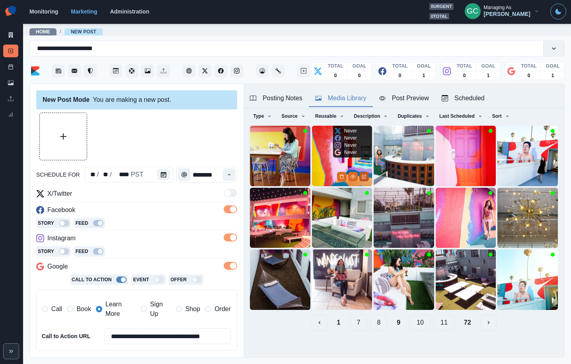
click at [366, 179] on button "Edit Media" at bounding box center [364, 177] width 10 height 10
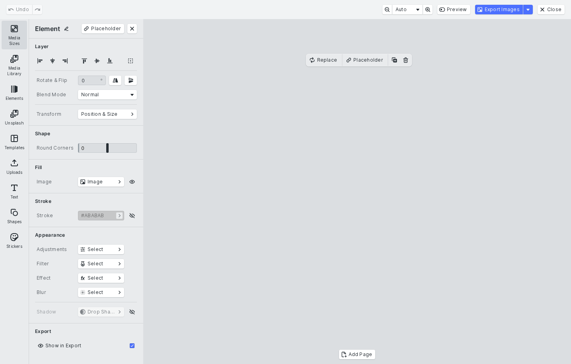
click at [15, 27] on button "Media Sizes" at bounding box center [14, 35] width 25 height 29
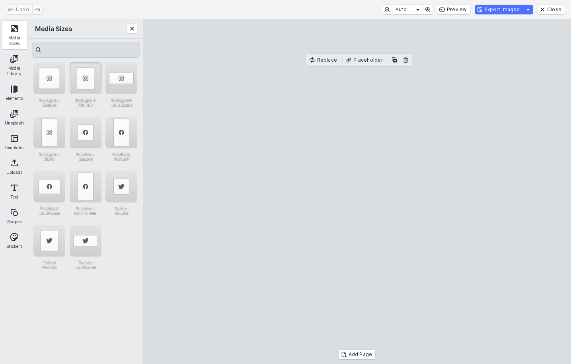
click at [86, 74] on div "Instagram Portrait" at bounding box center [86, 78] width 32 height 32
click at [357, 192] on cesdk-canvas "Editor canvas" at bounding box center [357, 192] width 0 height 0
drag, startPoint x: 356, startPoint y: 75, endPoint x: 358, endPoint y: 71, distance: 4.6
click at [357, 192] on cesdk-canvas "Editor canvas" at bounding box center [357, 192] width 0 height 0
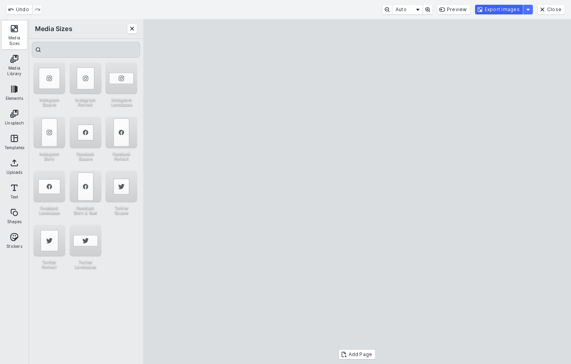
click at [513, 7] on button "Export Images" at bounding box center [499, 10] width 48 height 10
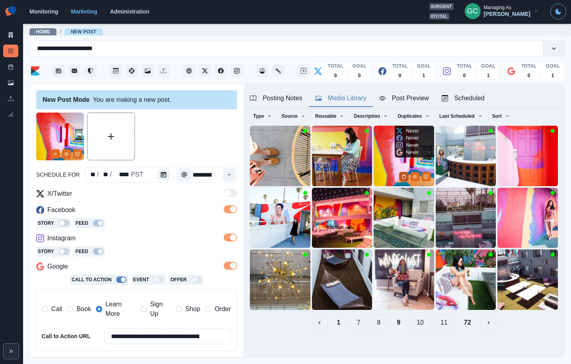
click at [403, 177] on icon "Delete Media" at bounding box center [403, 176] width 5 height 5
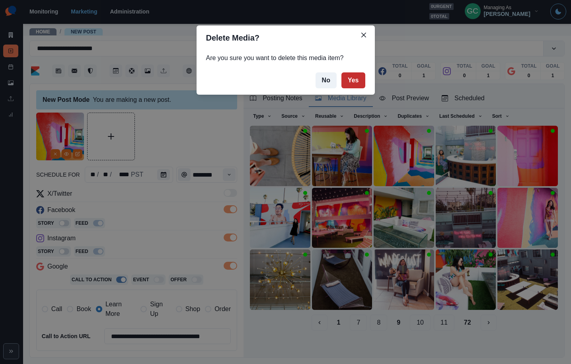
click at [346, 76] on button "Yes" at bounding box center [353, 80] width 24 height 16
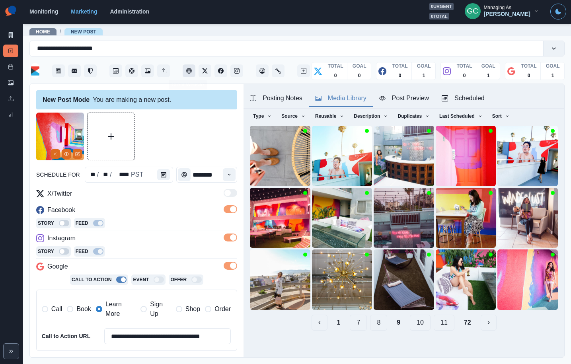
click at [188, 71] on icon "Client Website" at bounding box center [189, 71] width 6 height 6
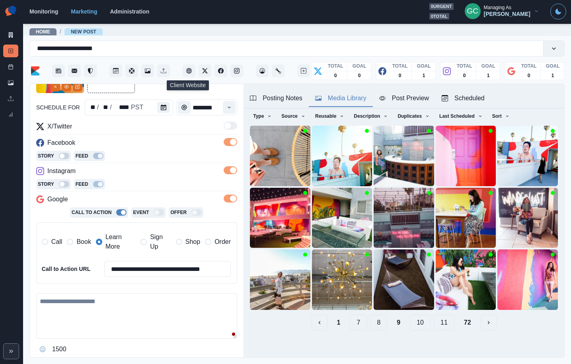
click at [115, 323] on textarea at bounding box center [136, 315] width 201 height 45
paste textarea "**********"
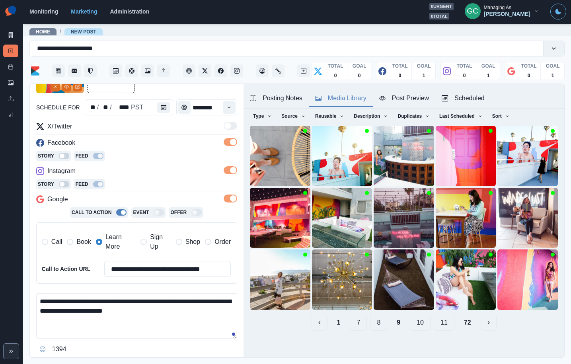
click at [146, 298] on textarea "**********" at bounding box center [136, 315] width 201 height 45
click at [156, 310] on textarea "**********" at bounding box center [136, 315] width 201 height 45
type textarea "**********"
drag, startPoint x: 432, startPoint y: 105, endPoint x: 439, endPoint y: 102, distance: 7.3
click at [432, 105] on button "Post Preview" at bounding box center [404, 98] width 62 height 17
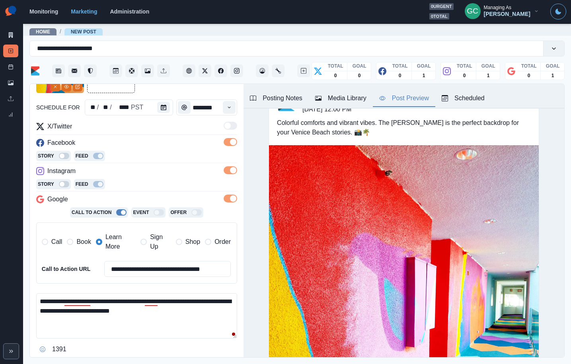
click at [476, 93] on div "Scheduled" at bounding box center [463, 98] width 43 height 10
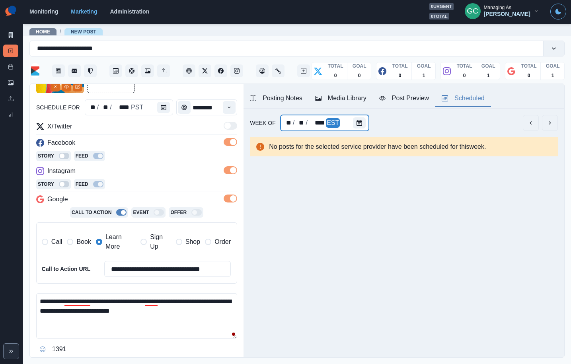
click at [351, 128] on div "** / ** / **** EST" at bounding box center [324, 123] width 89 height 16
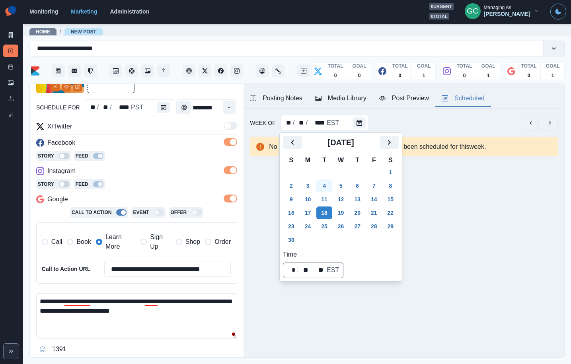
click at [327, 183] on button "4" at bounding box center [324, 185] width 16 height 13
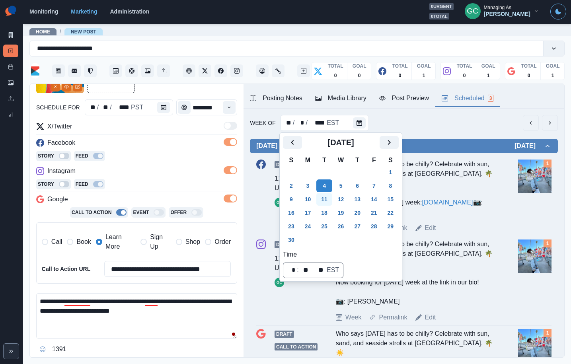
click at [321, 198] on button "11" at bounding box center [324, 199] width 16 height 13
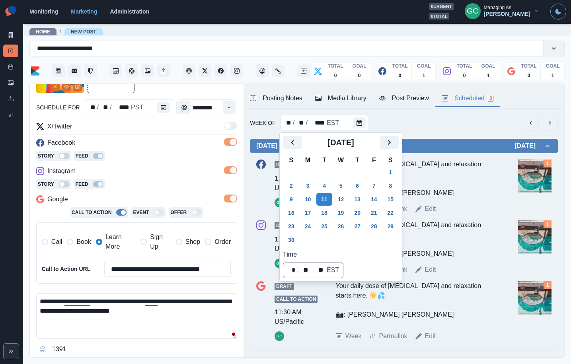
click at [335, 214] on td "19" at bounding box center [341, 213] width 17 height 14
drag, startPoint x: 332, startPoint y: 192, endPoint x: 317, endPoint y: 185, distance: 16.9
click at [332, 191] on tbody "26 27 28 29 30 31 1 2 3 4 5 6 7 8 9 10 11 12 13 14 15 16 17 18 19 20 21 22 23 2…" at bounding box center [341, 205] width 116 height 81
click at [321, 185] on button "4" at bounding box center [324, 185] width 16 height 13
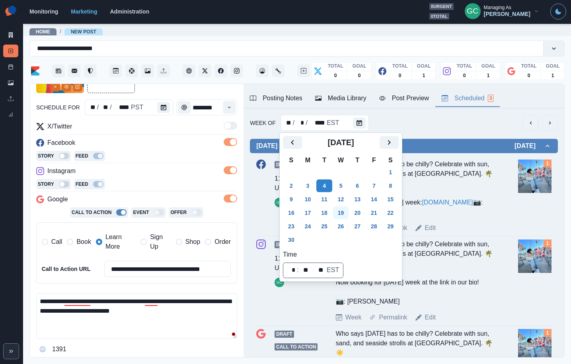
click at [346, 212] on button "19" at bounding box center [341, 212] width 16 height 13
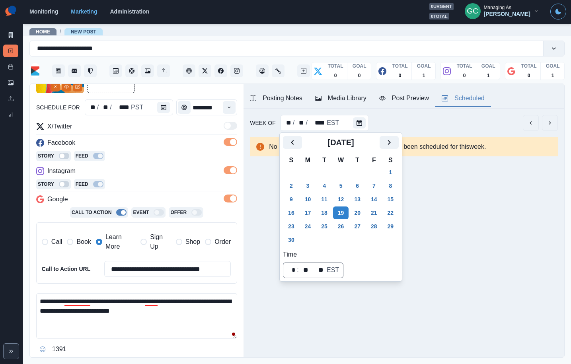
click at [177, 318] on textarea "**********" at bounding box center [136, 315] width 201 height 45
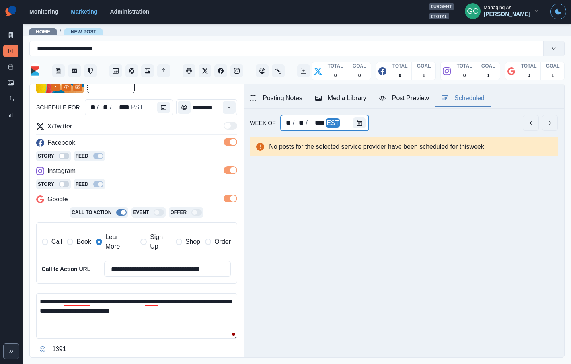
scroll to position [121, 0]
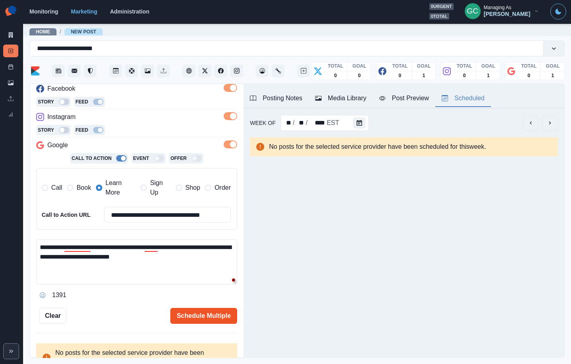
click at [211, 319] on button "Schedule Multiple" at bounding box center [203, 316] width 67 height 16
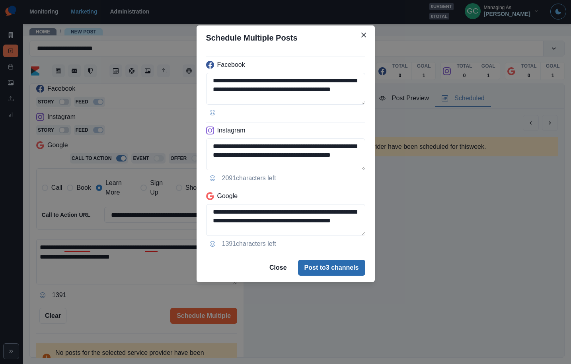
click at [341, 268] on button "Post to 3 channels" at bounding box center [331, 268] width 67 height 16
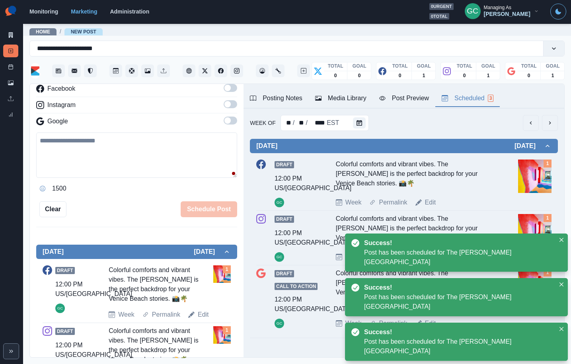
click at [521, 175] on img at bounding box center [534, 176] width 33 height 33
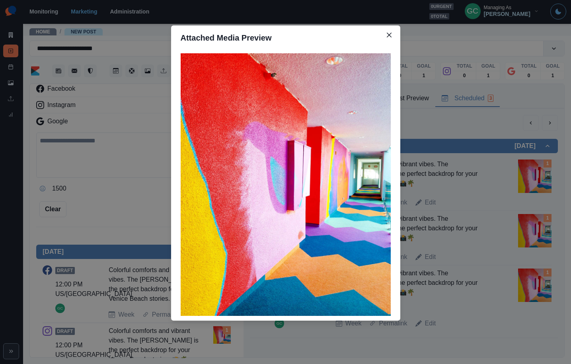
drag, startPoint x: 514, startPoint y: 121, endPoint x: 536, endPoint y: 117, distance: 21.8
click at [514, 121] on div "Attached Media Preview" at bounding box center [285, 182] width 571 height 364
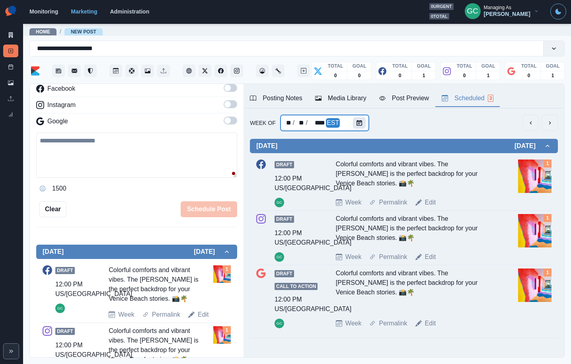
click at [357, 126] on div at bounding box center [361, 123] width 16 height 16
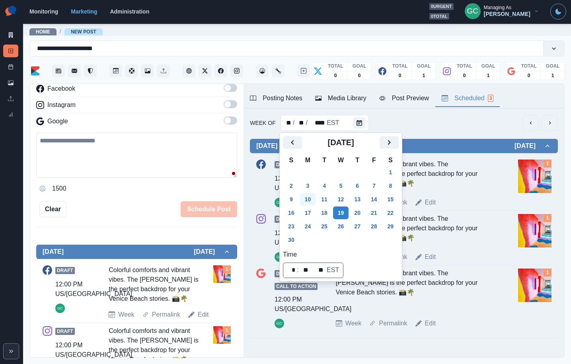
click at [315, 201] on button "10" at bounding box center [308, 199] width 16 height 13
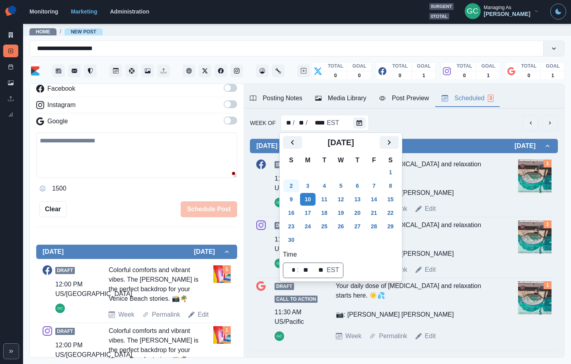
click at [298, 184] on button "2" at bounding box center [291, 185] width 16 height 13
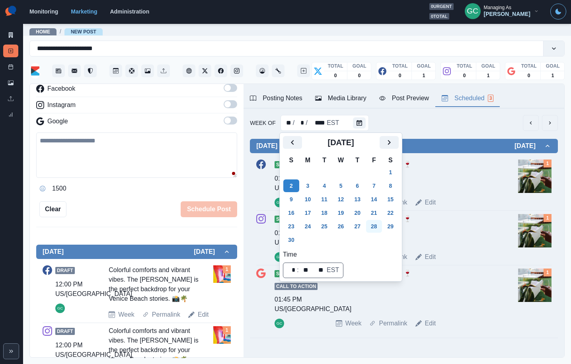
click at [382, 225] on button "28" at bounding box center [374, 226] width 16 height 13
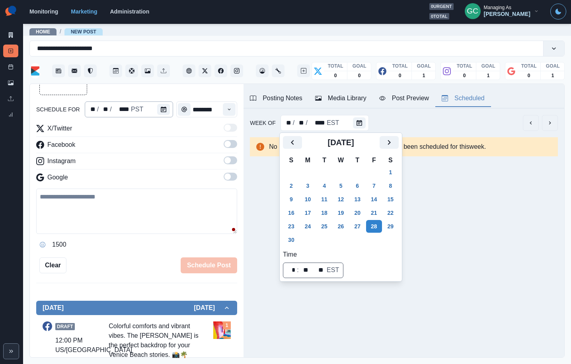
scroll to position [0, 0]
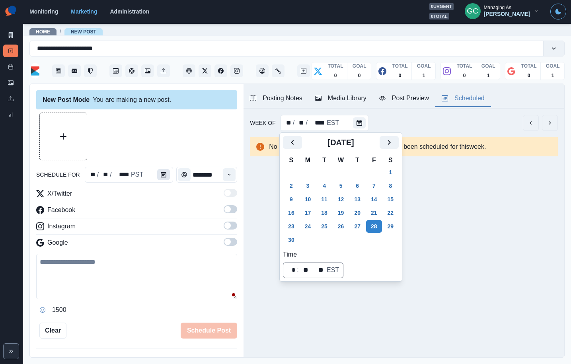
click at [159, 178] on button "Calendar" at bounding box center [163, 174] width 13 height 11
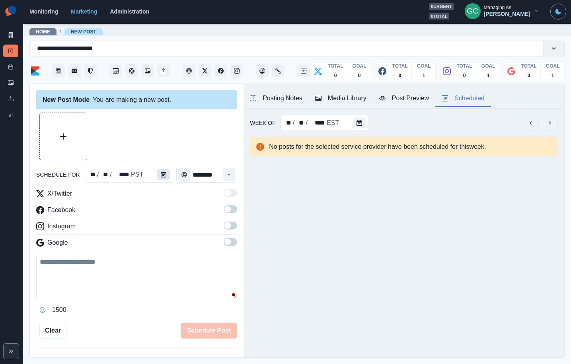
click at [161, 176] on icon "Calendar" at bounding box center [164, 175] width 6 height 6
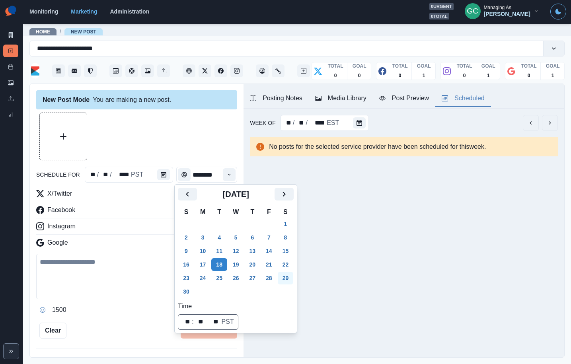
click at [292, 280] on button "29" at bounding box center [286, 278] width 16 height 13
click at [226, 173] on icon "Time" at bounding box center [229, 175] width 6 height 6
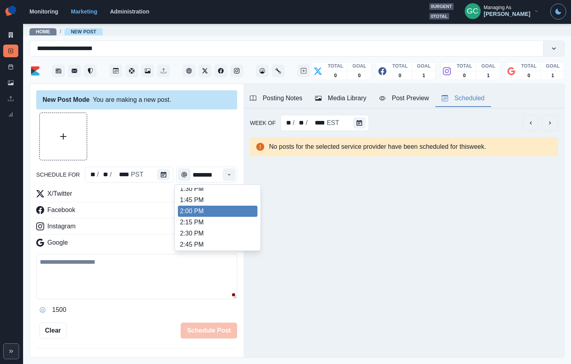
scroll to position [251, 0]
click at [203, 222] on li "2:15 PM" at bounding box center [218, 220] width 80 height 11
type input "*******"
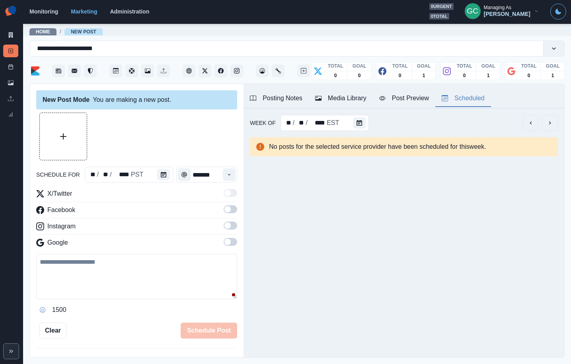
drag, startPoint x: 236, startPoint y: 244, endPoint x: 223, endPoint y: 220, distance: 27.4
click at [235, 243] on span at bounding box center [231, 242] width 14 height 8
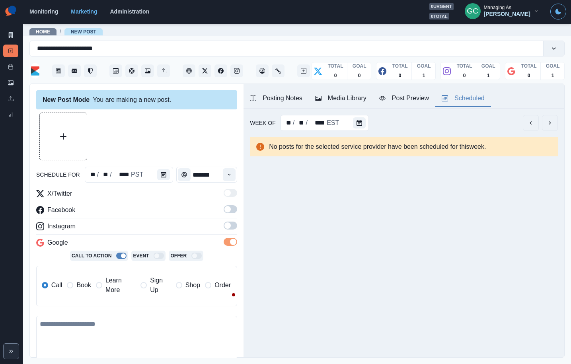
drag, startPoint x: 223, startPoint y: 220, endPoint x: 230, endPoint y: 225, distance: 8.3
click at [223, 220] on div "X/Twitter Facebook Instagram Google Call To Action Event Offer Call Book Learn …" at bounding box center [136, 251] width 201 height 124
drag, startPoint x: 230, startPoint y: 225, endPoint x: 229, endPoint y: 206, distance: 18.3
click at [230, 225] on span at bounding box center [227, 225] width 6 height 6
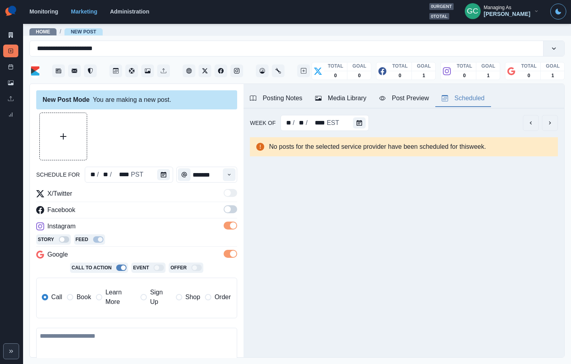
click at [229, 206] on span at bounding box center [227, 209] width 6 height 6
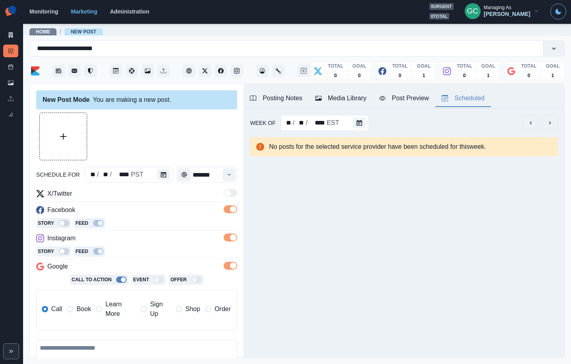
click at [127, 307] on span "Learn More" at bounding box center [120, 309] width 30 height 19
drag, startPoint x: 114, startPoint y: 245, endPoint x: 270, endPoint y: 131, distance: 193.3
click at [115, 245] on div "Instagram" at bounding box center [136, 240] width 201 height 13
click at [336, 100] on div "Media Library" at bounding box center [340, 98] width 51 height 10
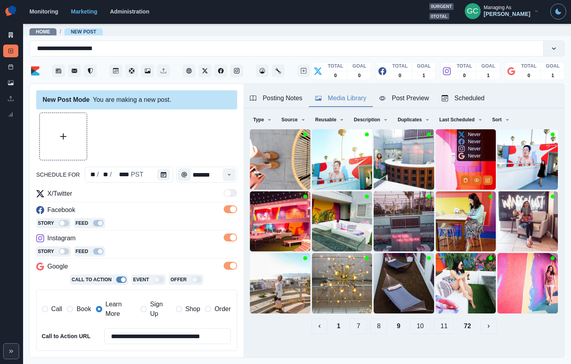
scroll to position [31, 0]
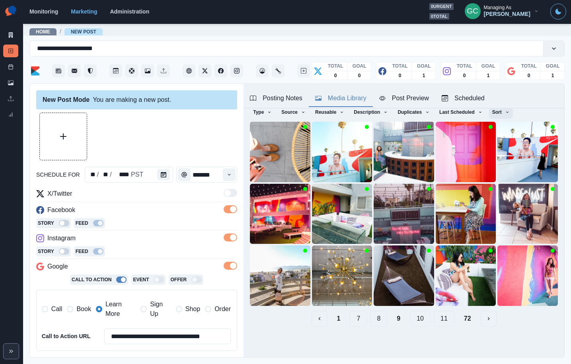
click at [504, 111] on button "Sort" at bounding box center [501, 112] width 24 height 13
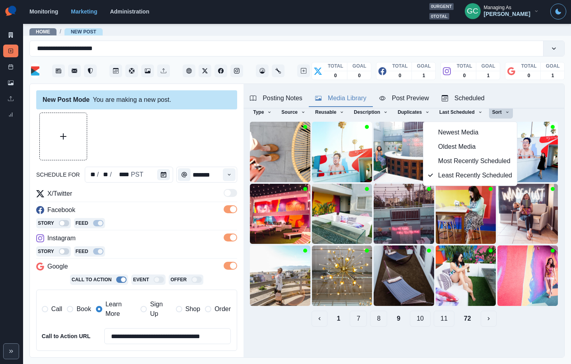
click at [507, 88] on div "Posting Notes Media Library Post Preview Scheduled" at bounding box center [403, 96] width 321 height 25
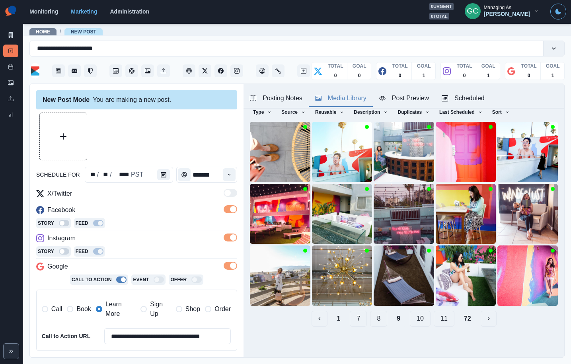
click at [442, 322] on button "11" at bounding box center [444, 319] width 21 height 16
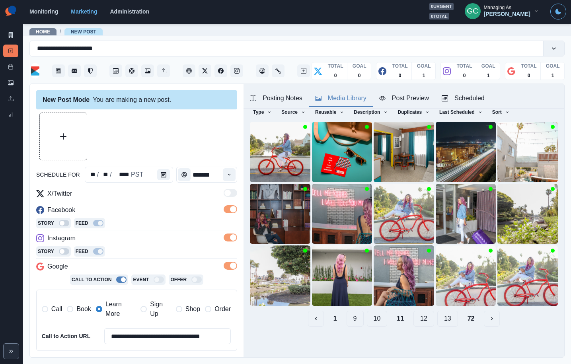
click at [450, 322] on button "13" at bounding box center [447, 319] width 21 height 16
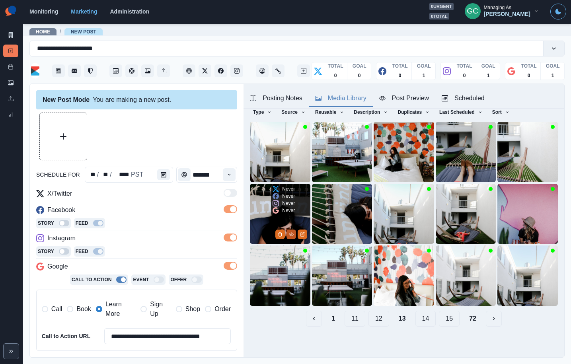
click at [290, 236] on button "View Media" at bounding box center [291, 235] width 10 height 10
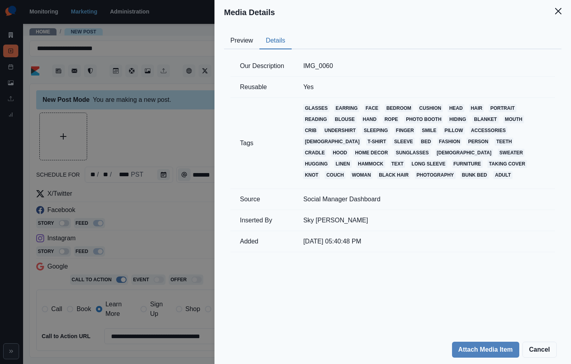
click at [275, 47] on button "Details" at bounding box center [275, 41] width 32 height 17
click at [230, 43] on button "Preview" at bounding box center [241, 41] width 35 height 17
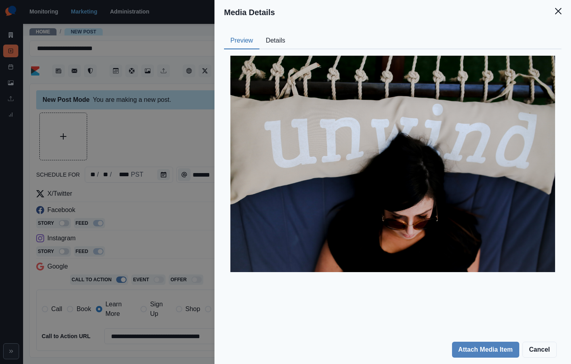
click at [166, 211] on div "Media Details Preview Details Our Description IMG_0060 Reusable Yes Tags glasse…" at bounding box center [285, 182] width 571 height 364
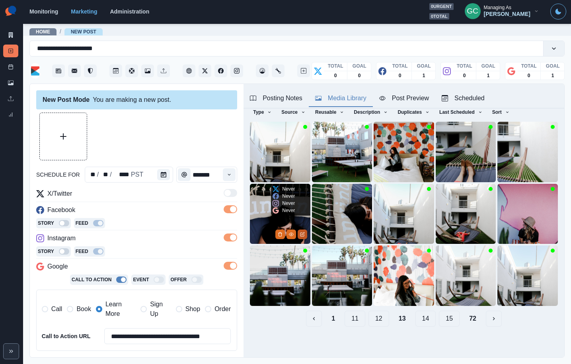
click at [300, 233] on button "Edit Media" at bounding box center [303, 235] width 10 height 10
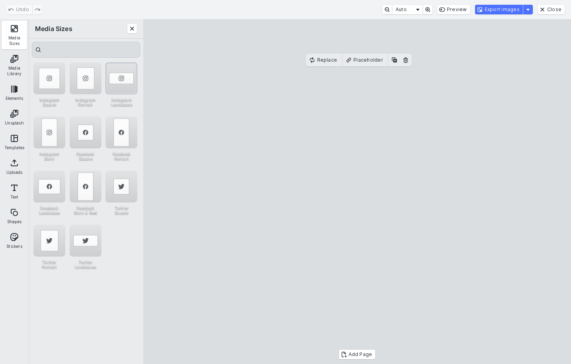
click at [122, 81] on div "Instagram Landscape" at bounding box center [121, 78] width 32 height 32
drag, startPoint x: 505, startPoint y: 10, endPoint x: 422, endPoint y: 179, distance: 187.9
click at [505, 10] on button "Export Images" at bounding box center [499, 10] width 48 height 10
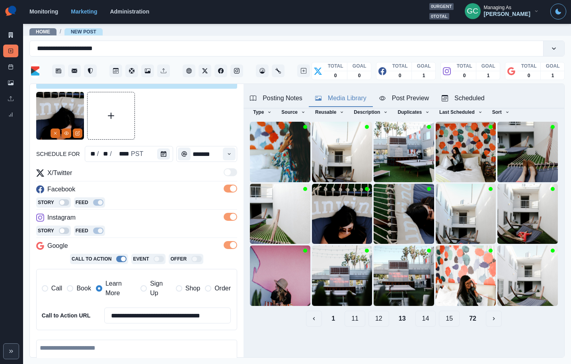
scroll to position [72, 0]
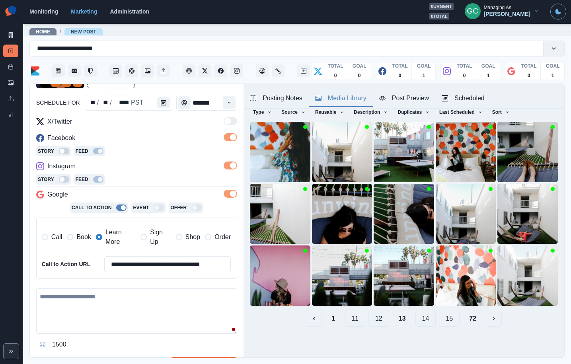
click at [96, 308] on textarea at bounding box center [136, 310] width 201 height 45
paste textarea "**********"
click at [105, 295] on textarea "**********" at bounding box center [136, 310] width 201 height 45
click at [212, 298] on textarea "**********" at bounding box center [136, 310] width 201 height 45
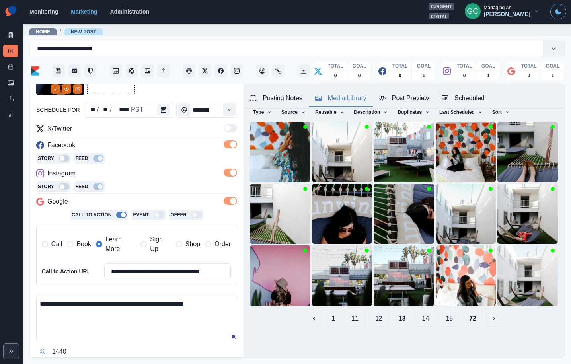
scroll to position [98, 0]
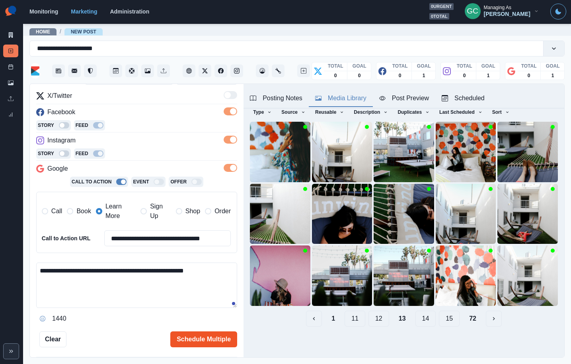
type textarea "**********"
click at [189, 340] on button "Schedule Multiple" at bounding box center [203, 339] width 67 height 16
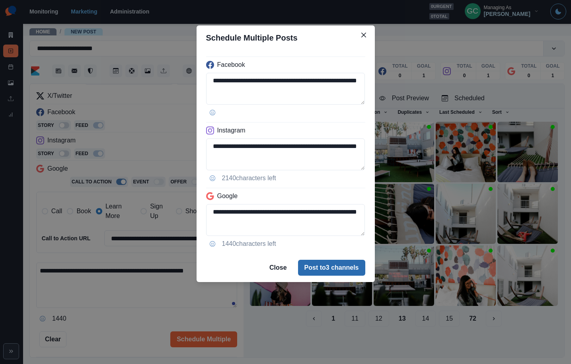
click at [348, 267] on button "Post to 3 channels" at bounding box center [331, 268] width 67 height 16
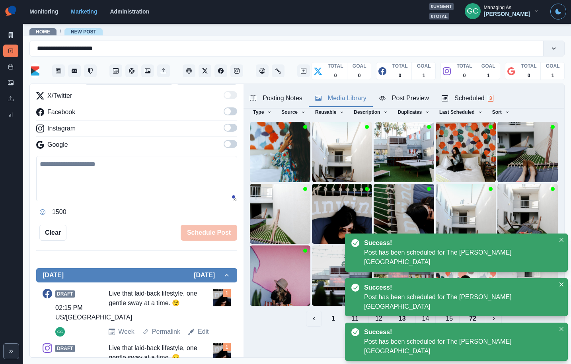
click at [468, 96] on div "Scheduled 3" at bounding box center [468, 98] width 52 height 10
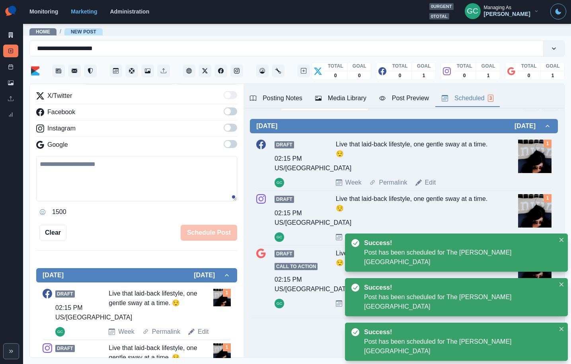
click at [531, 155] on img at bounding box center [534, 156] width 33 height 33
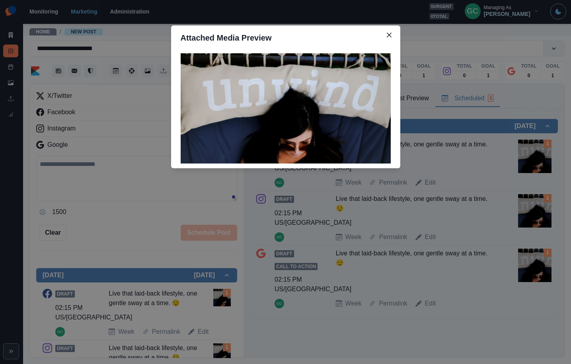
click at [473, 313] on div "Attached Media Preview" at bounding box center [285, 182] width 571 height 364
